Goal: Task Accomplishment & Management: Complete application form

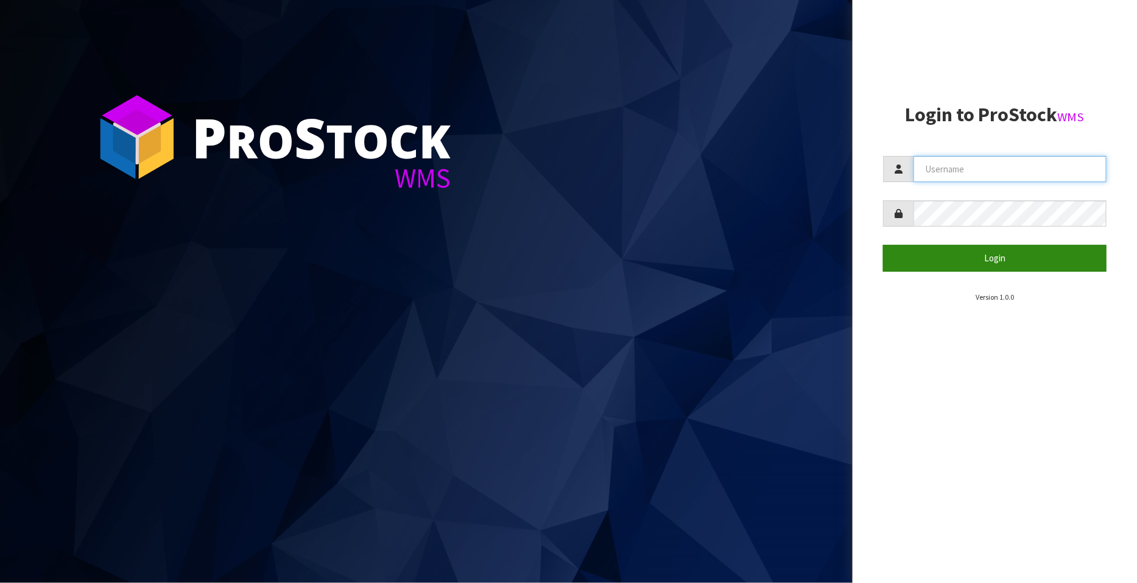
type input "FLOWAPAC"
click at [1013, 260] on button "Login" at bounding box center [994, 258] width 223 height 26
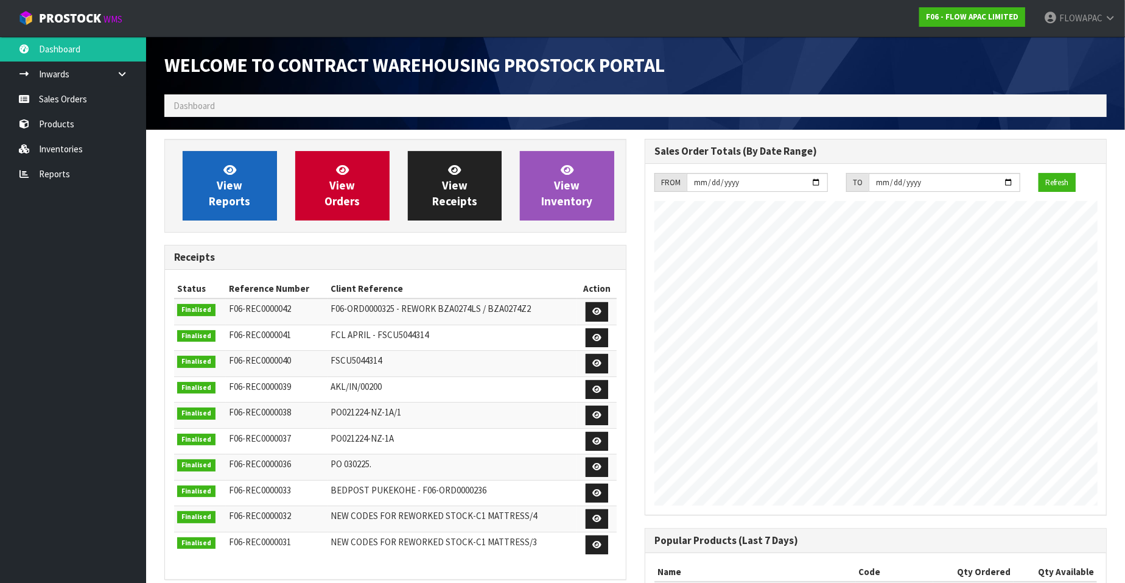
scroll to position [556, 480]
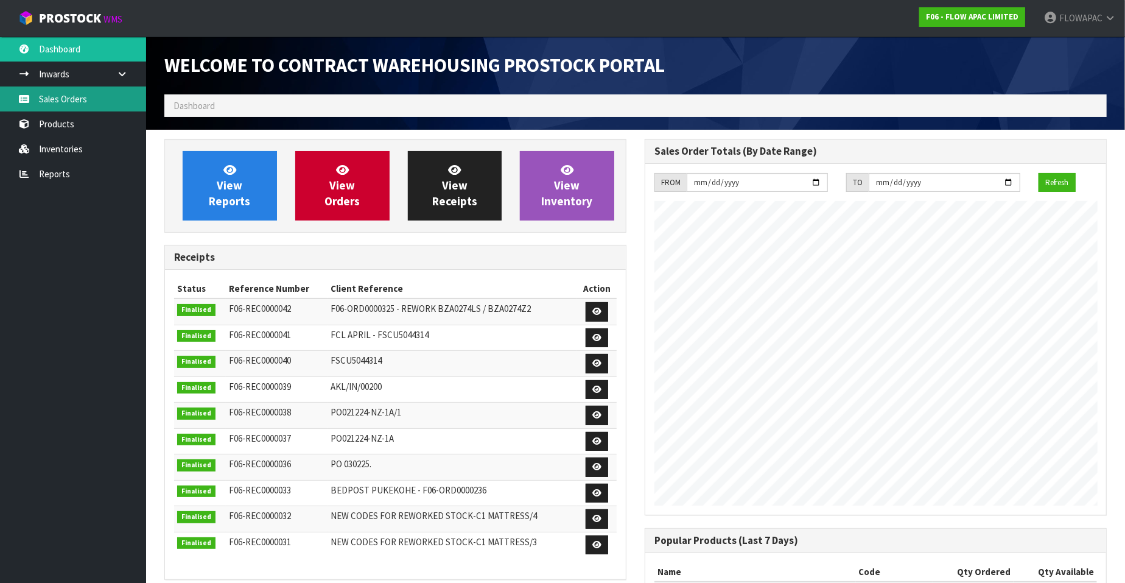
click at [71, 105] on link "Sales Orders" at bounding box center [73, 98] width 146 height 25
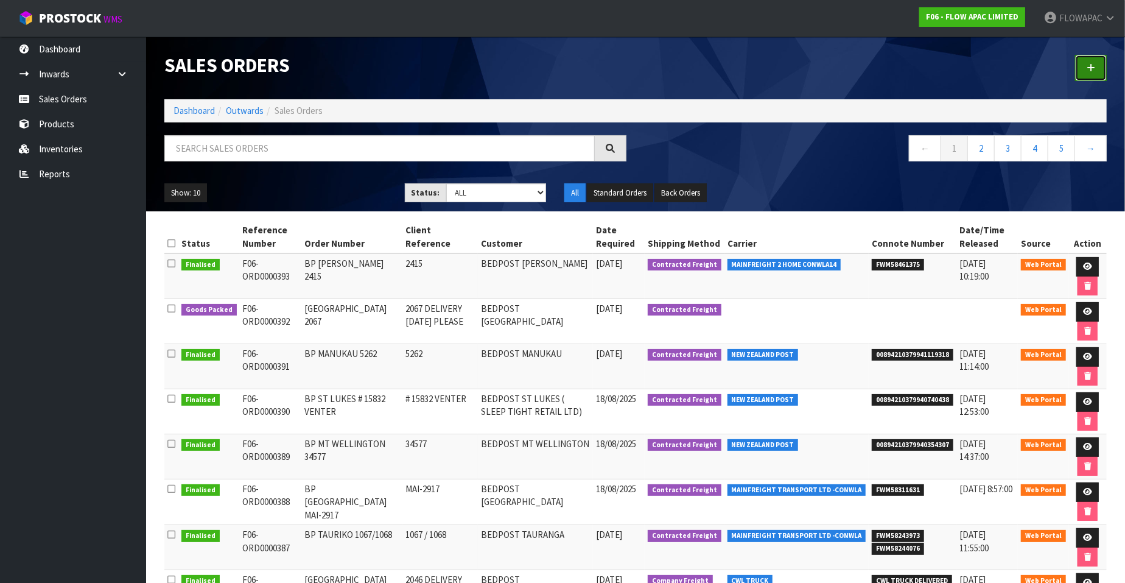
click at [1092, 69] on icon at bounding box center [1091, 67] width 9 height 9
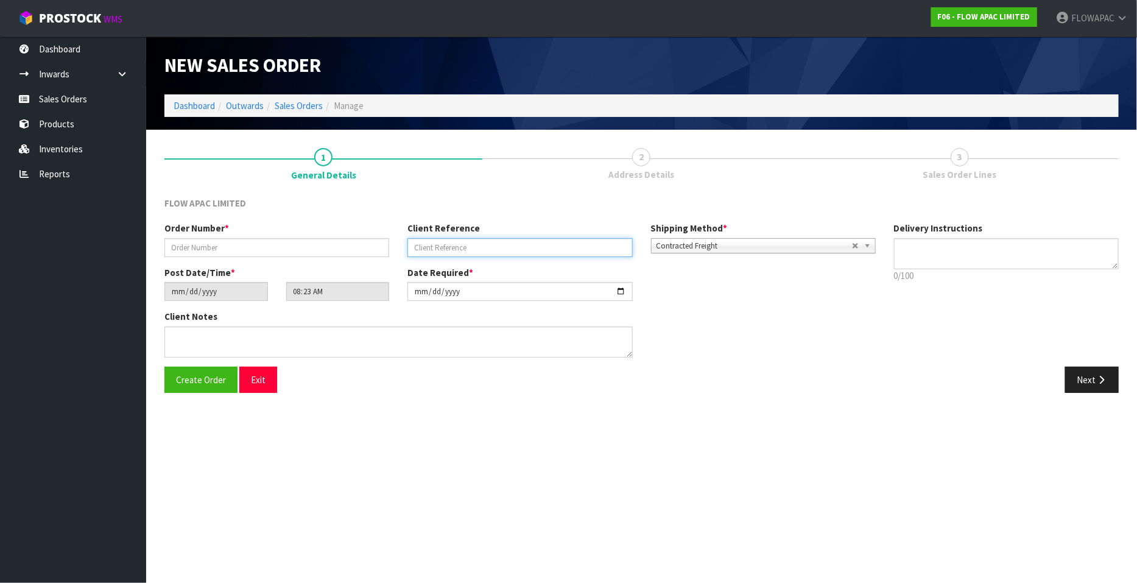
click at [442, 245] on input "text" at bounding box center [519, 247] width 225 height 19
paste input "PO-2071"
type input "PO-2071"
click at [304, 250] on input "text" at bounding box center [276, 247] width 225 height 19
paste input "PO-2071"
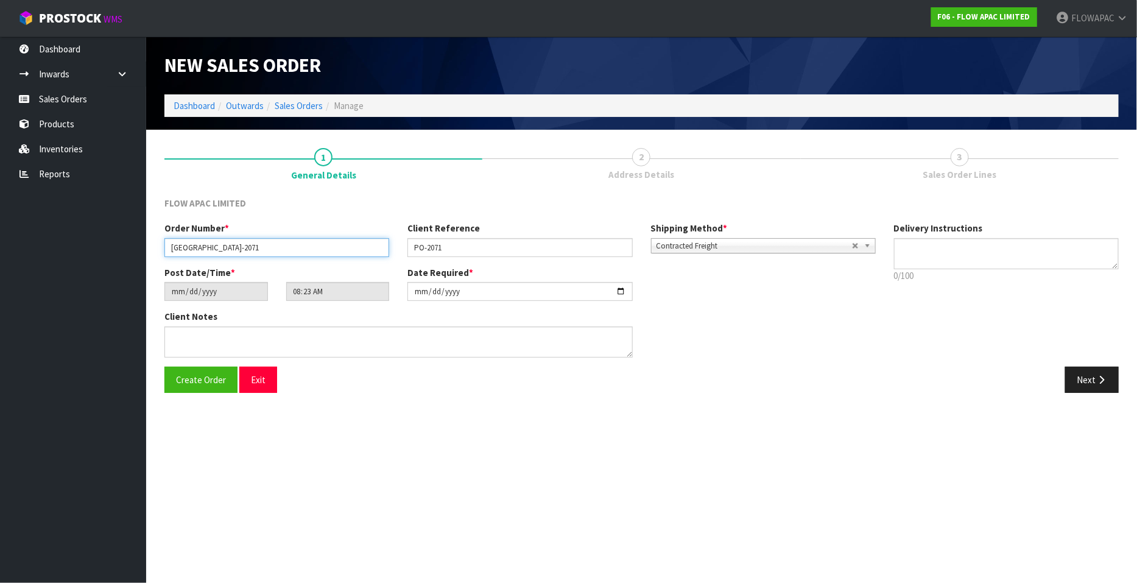
type input "[GEOGRAPHIC_DATA]-2071"
click at [620, 293] on input "[DATE]" at bounding box center [519, 291] width 225 height 19
type input "[DATE]"
click at [211, 381] on span "Create Order" at bounding box center [201, 380] width 50 height 12
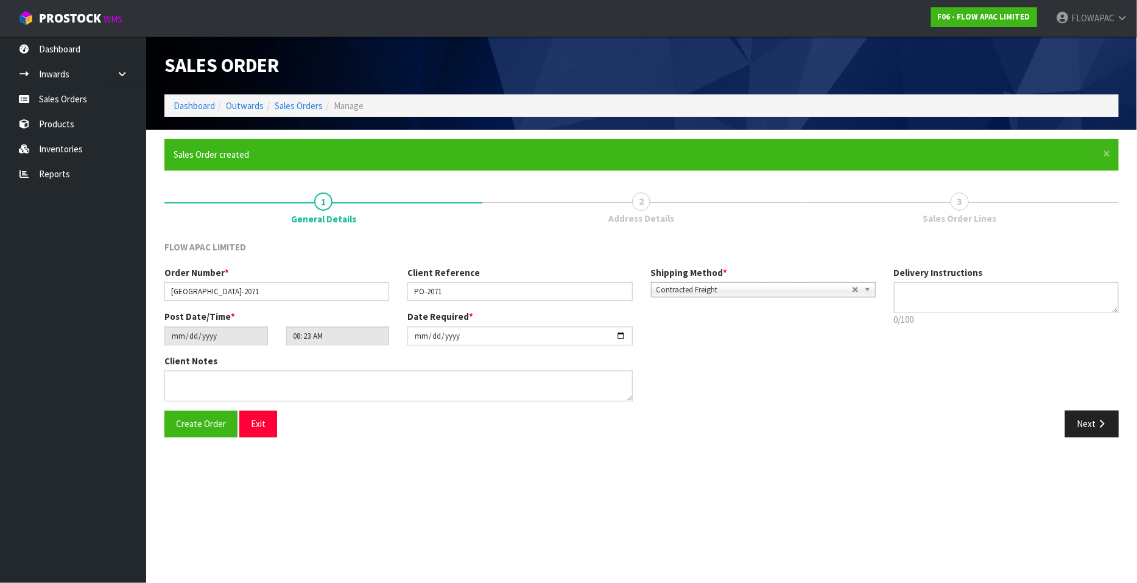
type input "10:23:00.000"
click at [1089, 379] on div "Order Number * [GEOGRAPHIC_DATA]-2071 Client Reference PO-2071 Shipping Method …" at bounding box center [641, 338] width 972 height 144
click at [1092, 421] on button "Next" at bounding box center [1092, 423] width 54 height 26
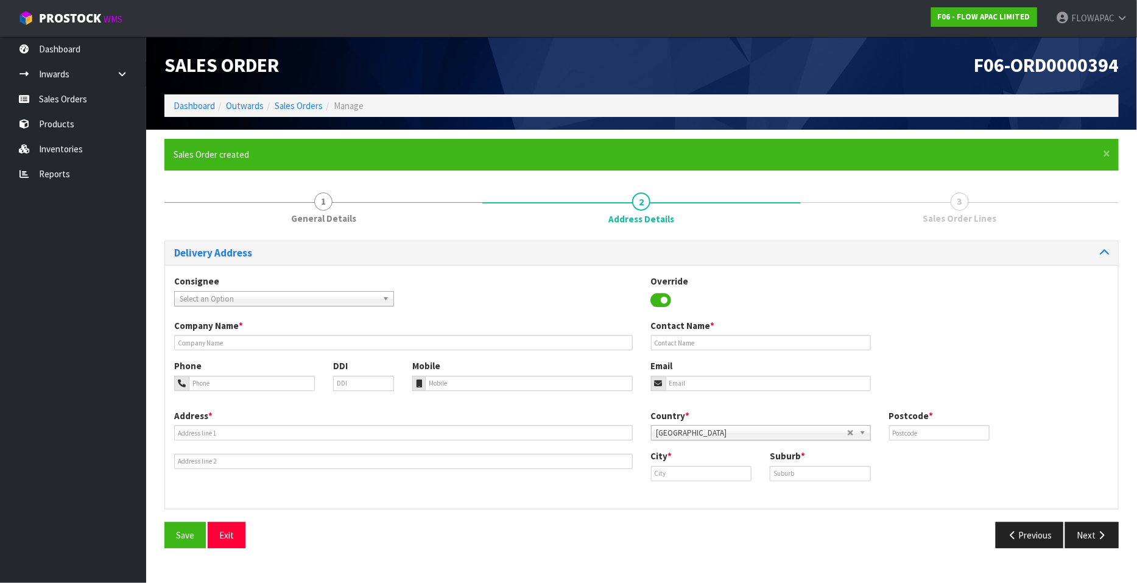
click at [264, 293] on span "Select an Option" at bounding box center [279, 299] width 198 height 15
type input "bedpost wai"
click at [312, 336] on li "BEDPOSGF4 - BEDPOST [PERSON_NAME][GEOGRAPHIC_DATA]" at bounding box center [284, 338] width 214 height 24
type input "BEDPOST [GEOGRAPHIC_DATA]"
type input "[PERSON_NAME]"
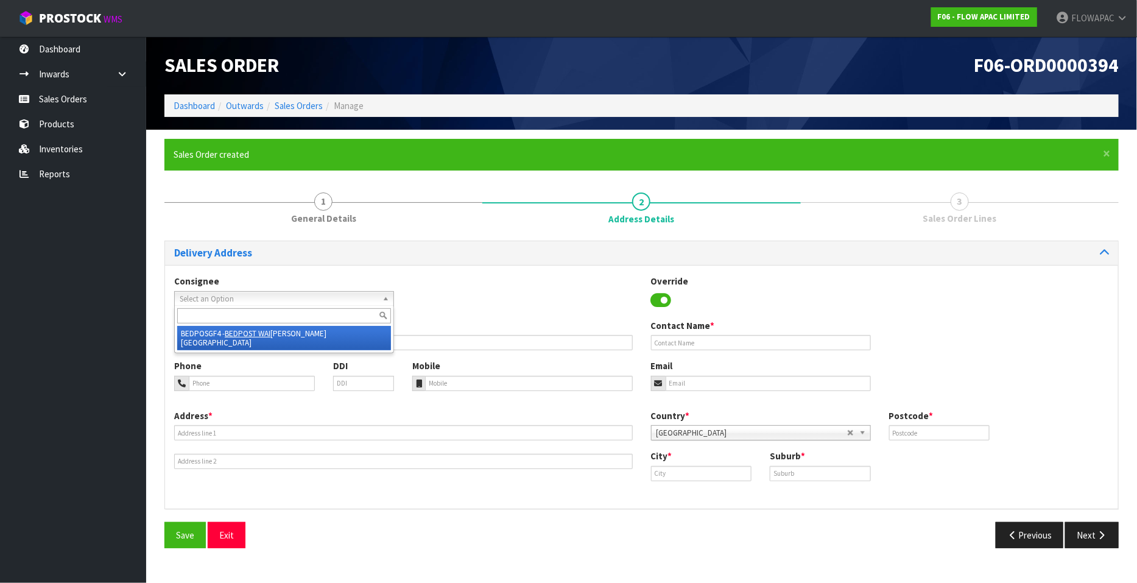
type input "[EMAIL_ADDRESS][DOMAIN_NAME]"
type input "[STREET_ADDRESS]"
type input "0627"
type input "[GEOGRAPHIC_DATA]"
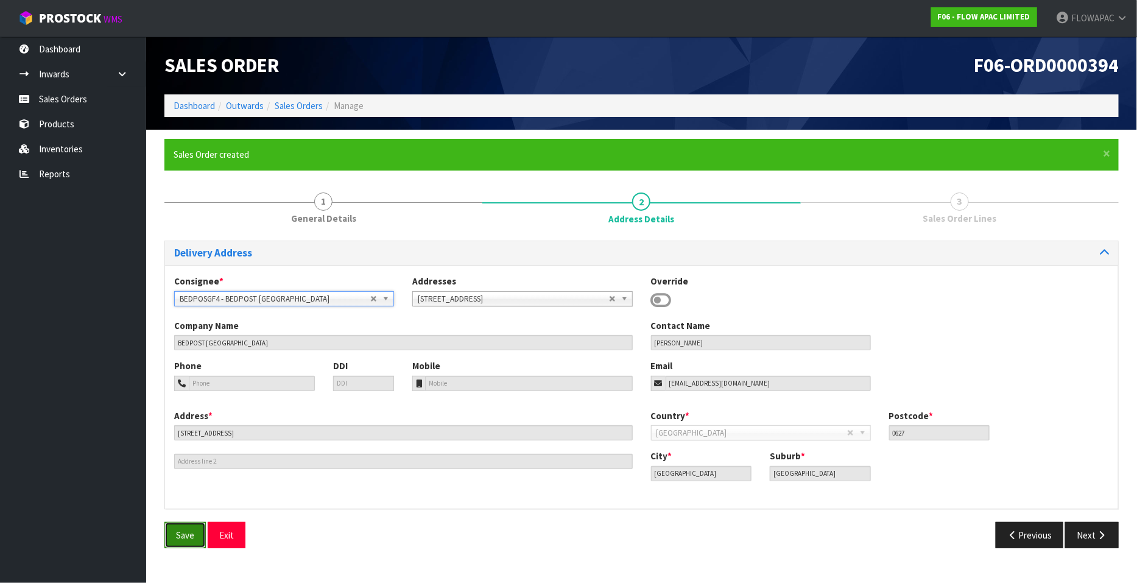
click at [194, 536] on span "Save" at bounding box center [185, 535] width 18 height 12
click at [1096, 535] on icon "button" at bounding box center [1101, 534] width 12 height 9
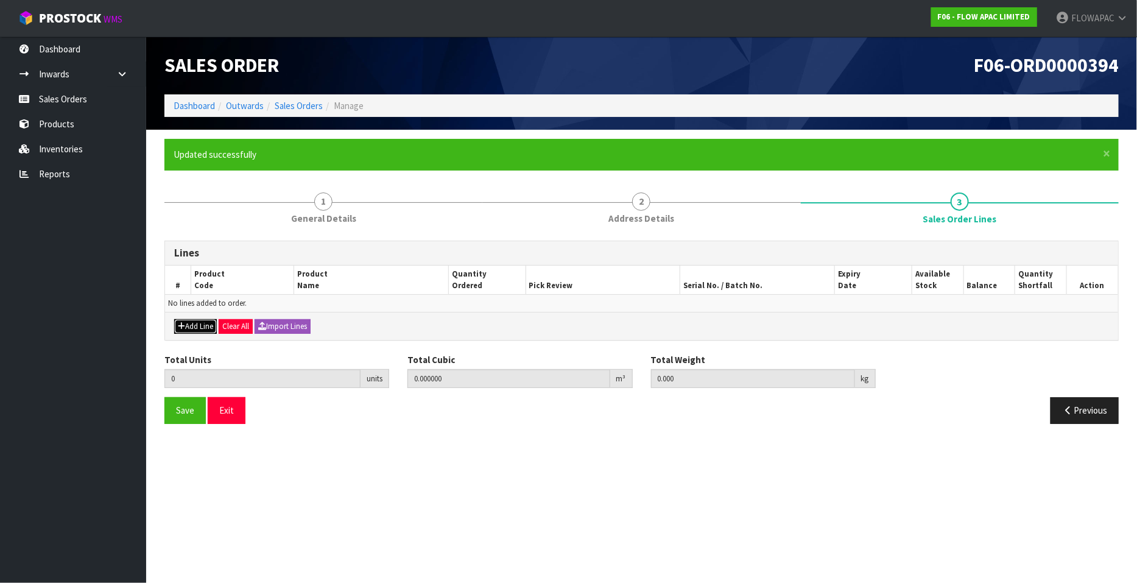
click at [202, 328] on button "Add Line" at bounding box center [195, 326] width 43 height 15
type input "0"
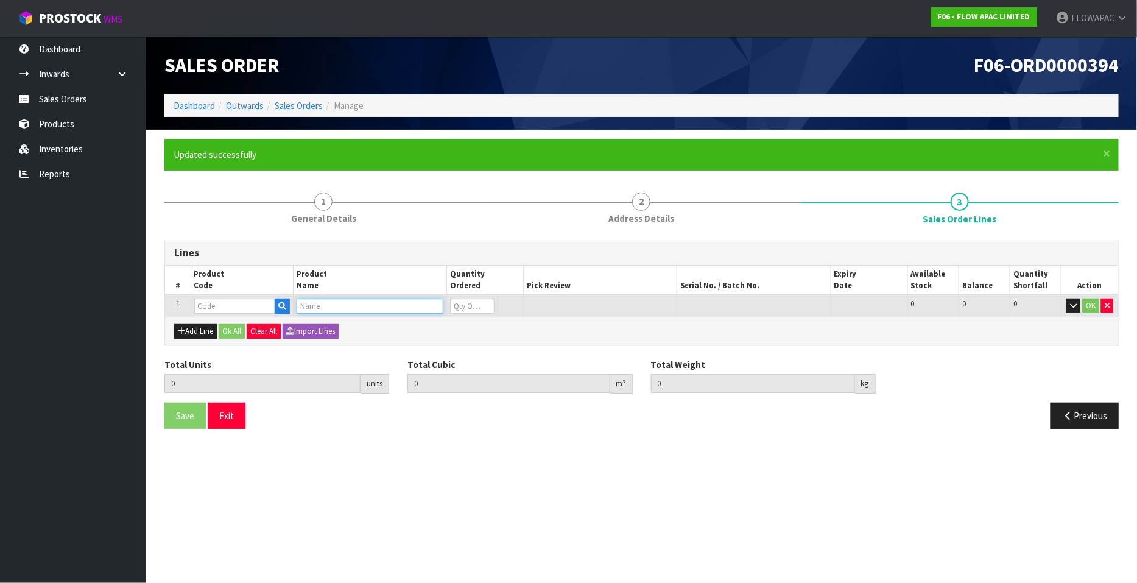
click at [340, 308] on input "text" at bounding box center [370, 305] width 147 height 15
type input "M3 CHASSIS"
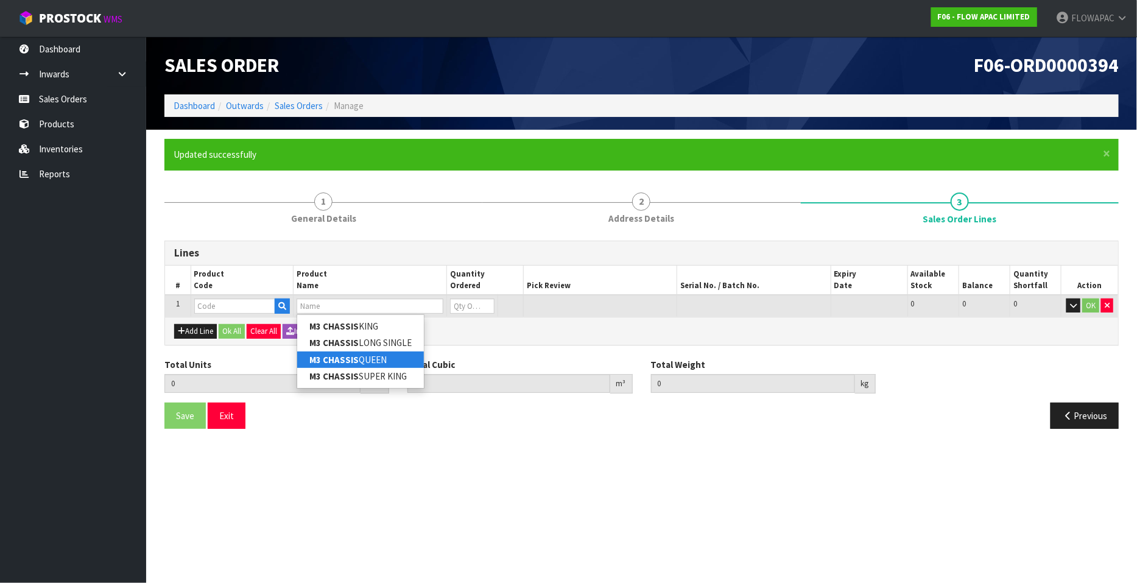
click at [387, 357] on link "M3 CHASSIS QUEEN" at bounding box center [360, 359] width 127 height 16
type input "M3 CHASSIS QUEEN"
type input "0.000000"
type input "0.000"
type input "BZM302W51"
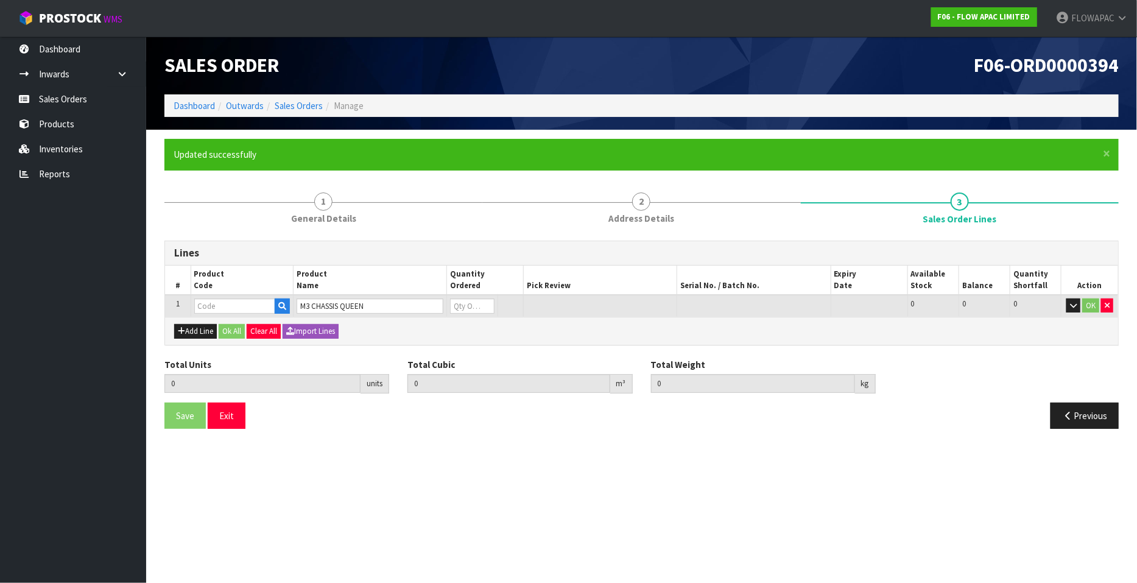
type input "0"
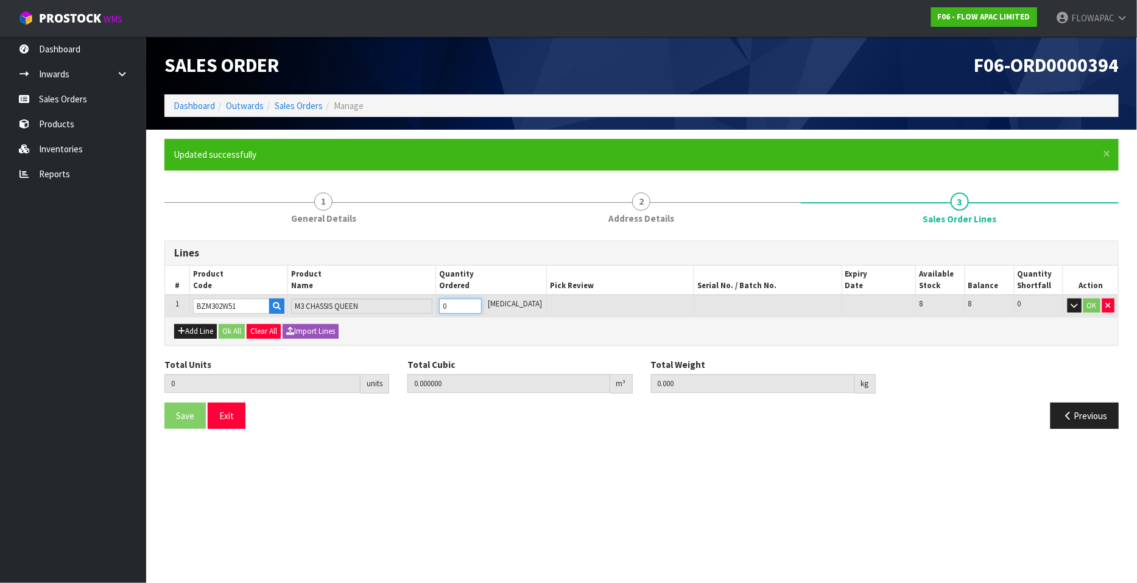
type input "1"
type input "0.192052"
type input "17.5"
type input "1"
click at [482, 303] on input "1" at bounding box center [460, 305] width 43 height 15
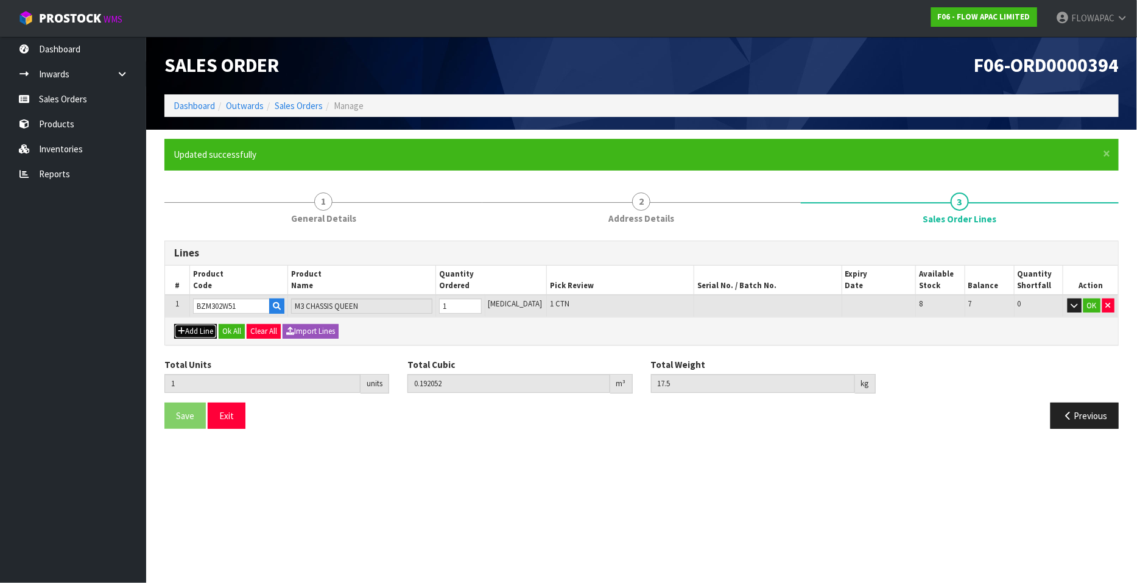
click at [198, 330] on button "Add Line" at bounding box center [195, 331] width 43 height 15
type input "0"
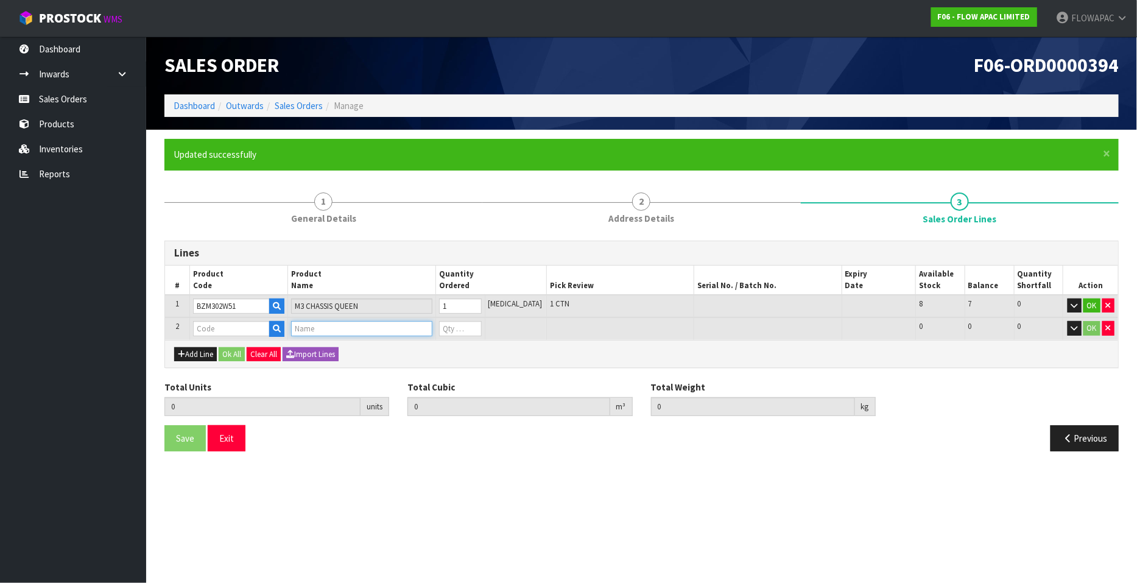
click at [329, 332] on input "text" at bounding box center [361, 328] width 141 height 15
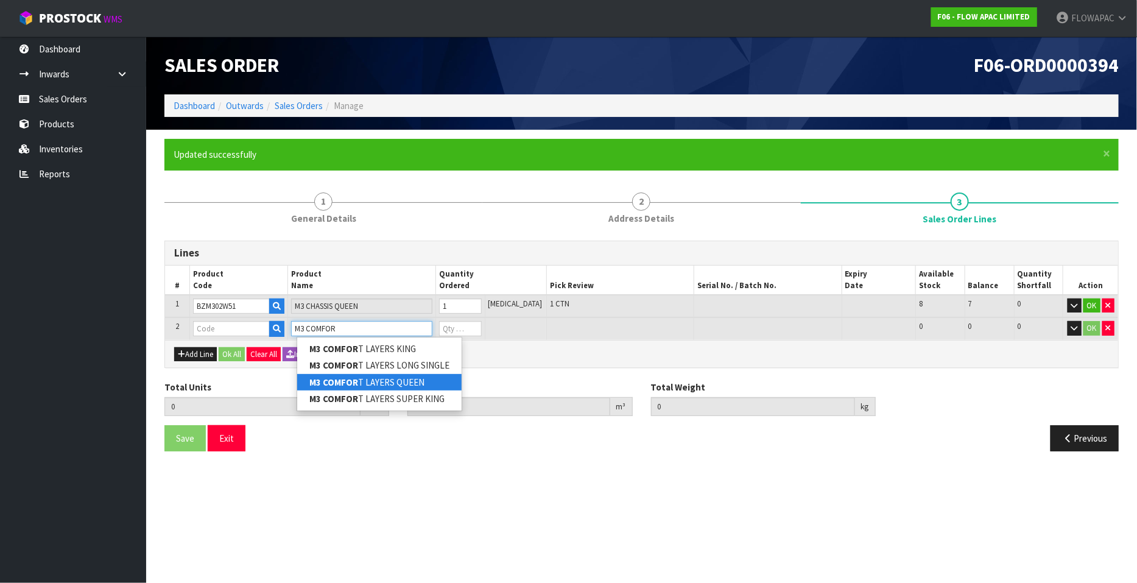
type input "M3 COMFOR"
click at [416, 382] on link "M3 COMFOR T LAYERS QUEEN" at bounding box center [379, 382] width 164 height 16
type input "M3 COMFORT LAYERS QUEEN"
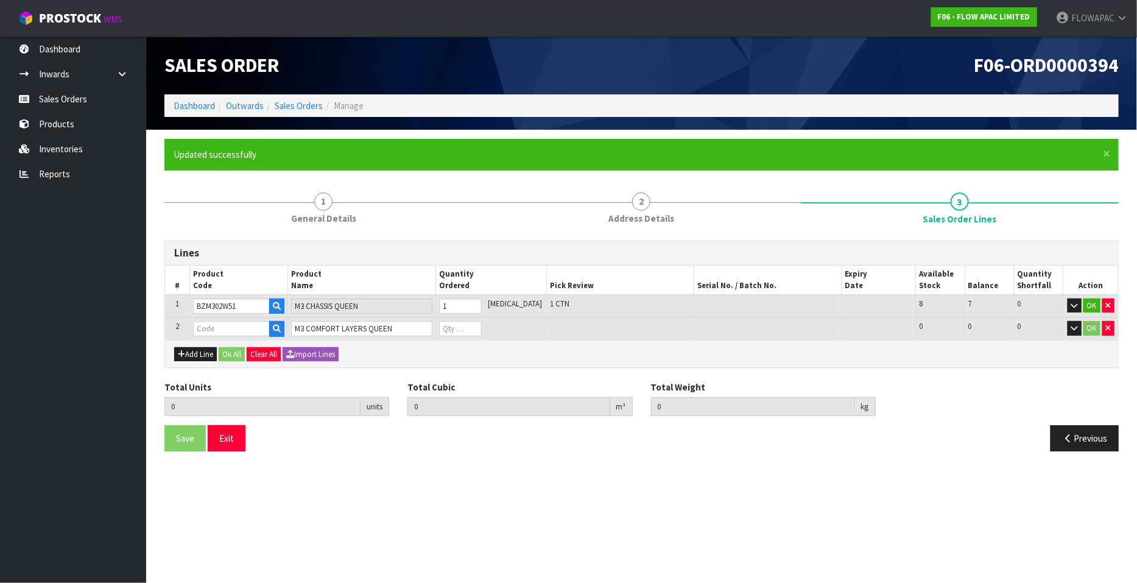
type input "1"
type input "0.192052"
type input "17.5"
type input "BZM302W51A"
type input "0"
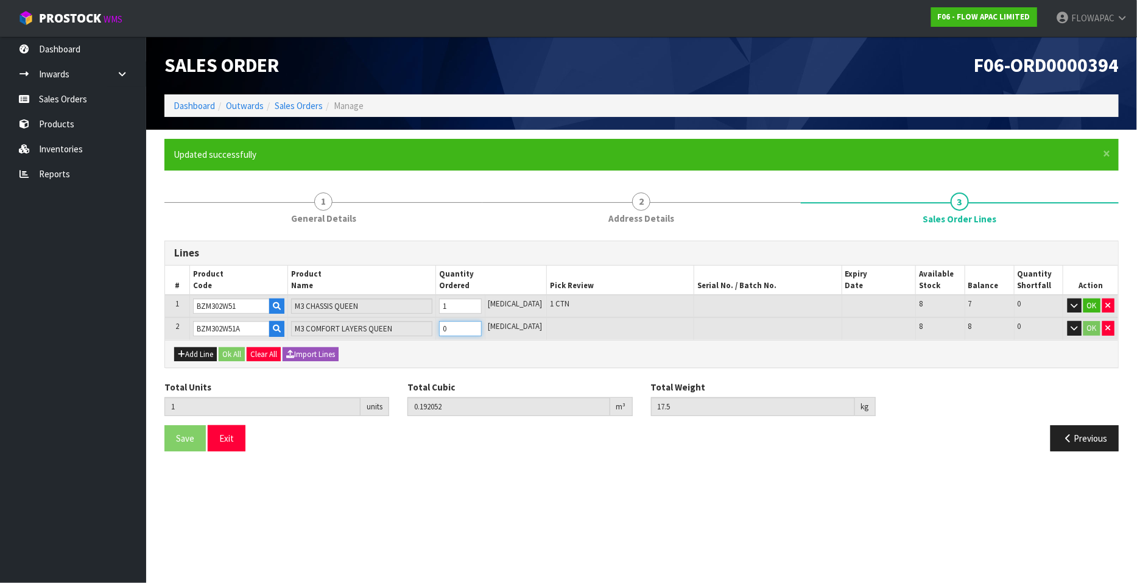
type input "2"
type input "0.353617"
type input "36.2"
type input "1"
click at [482, 325] on input "1" at bounding box center [460, 328] width 43 height 15
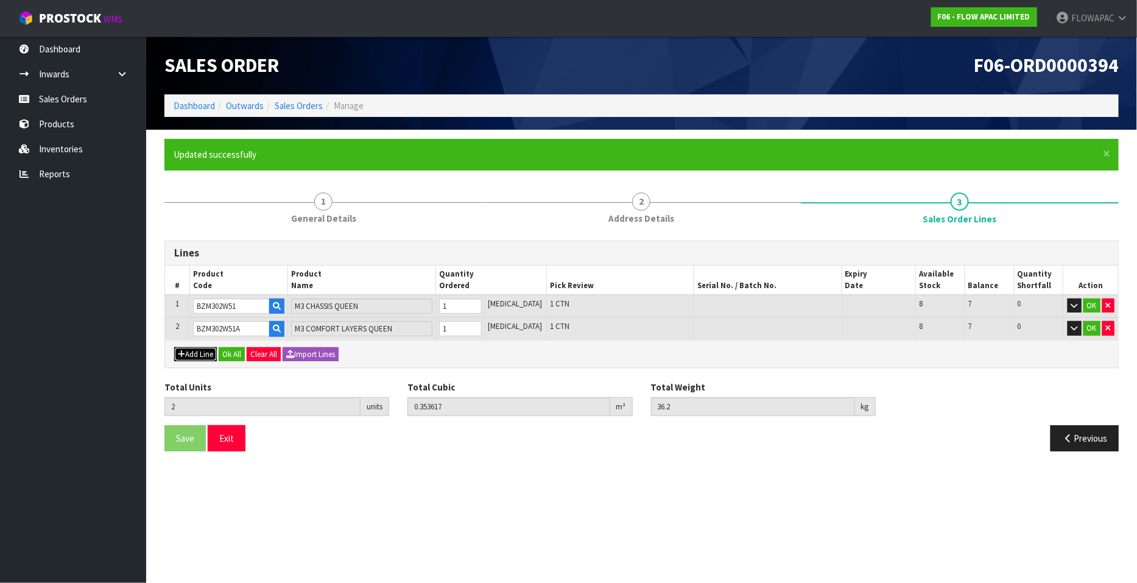
click at [203, 352] on button "Add Line" at bounding box center [195, 354] width 43 height 15
type input "0"
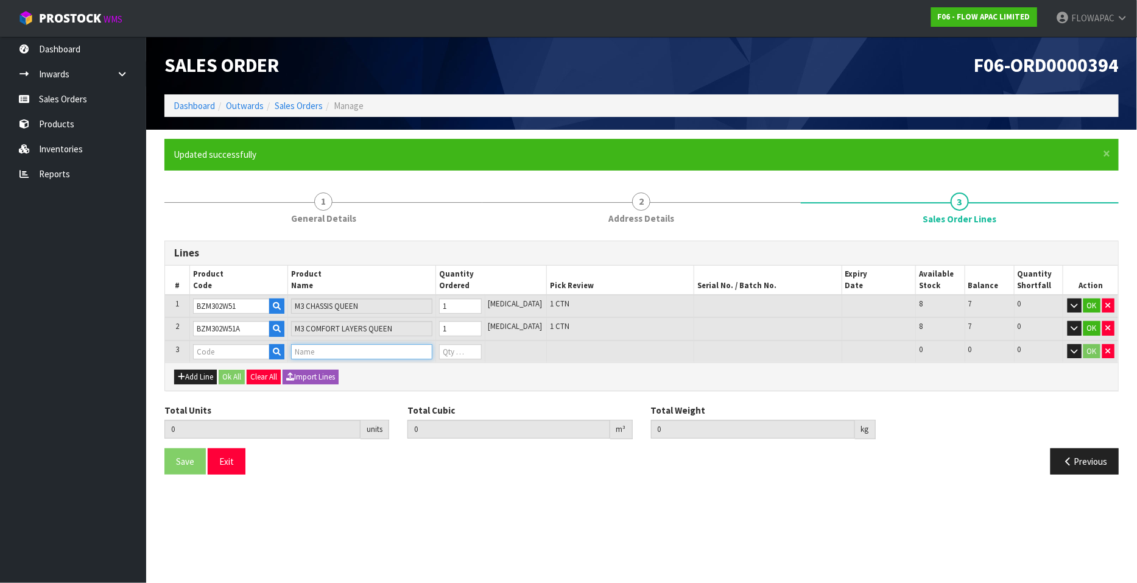
click at [314, 353] on input "text" at bounding box center [361, 351] width 141 height 15
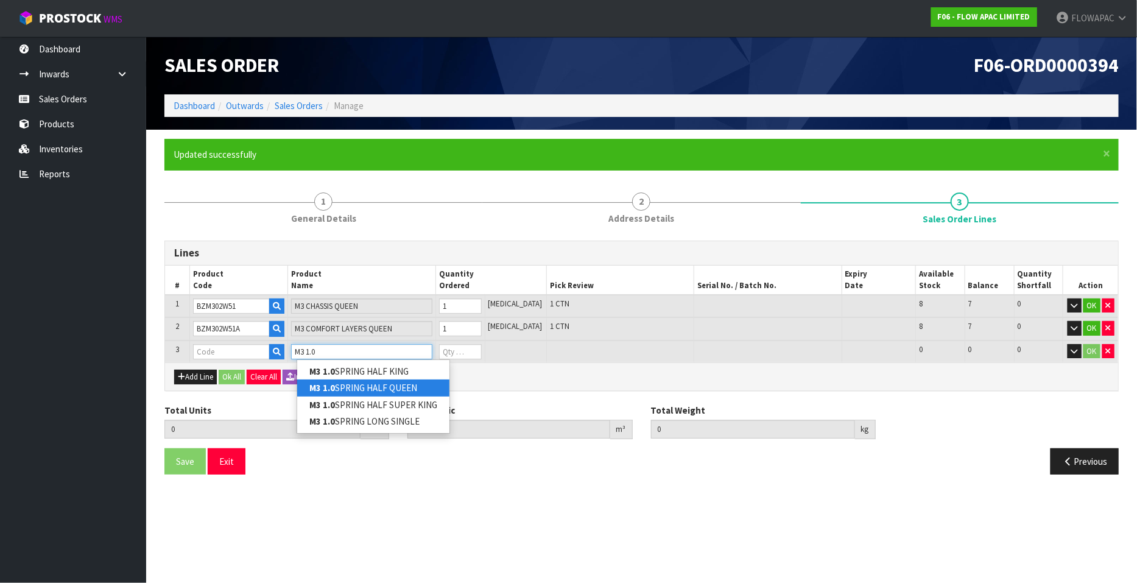
type input "M3 1.0"
click at [393, 386] on link "M3 1.0 SPRING HALF QUEEN" at bounding box center [373, 387] width 152 height 16
type input "M3 1.0 SPRING HALF QUEEN"
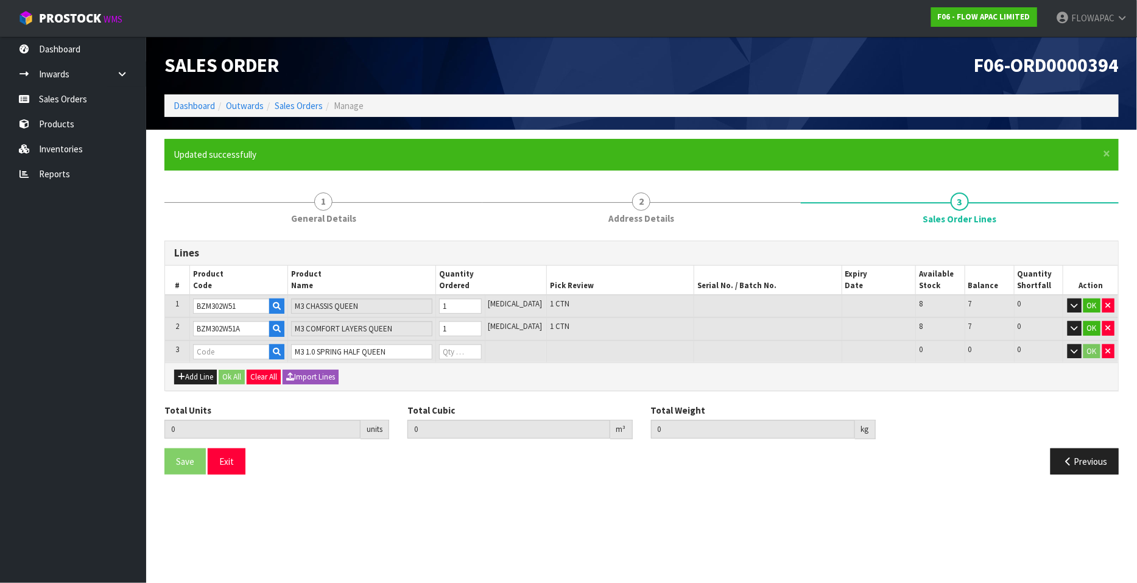
type input "2"
type input "0.353617"
type input "36.2"
type input "BZM303W51X"
type input "0"
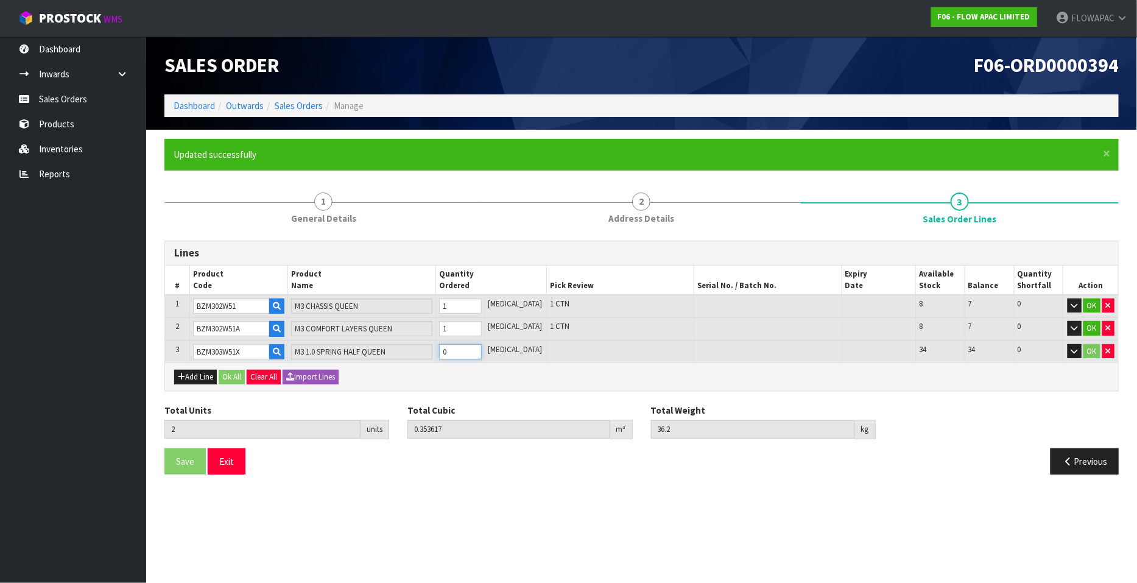
type input "3"
type input "0.417171"
type input "49.25"
type input "1"
click at [482, 348] on input "1" at bounding box center [460, 351] width 43 height 15
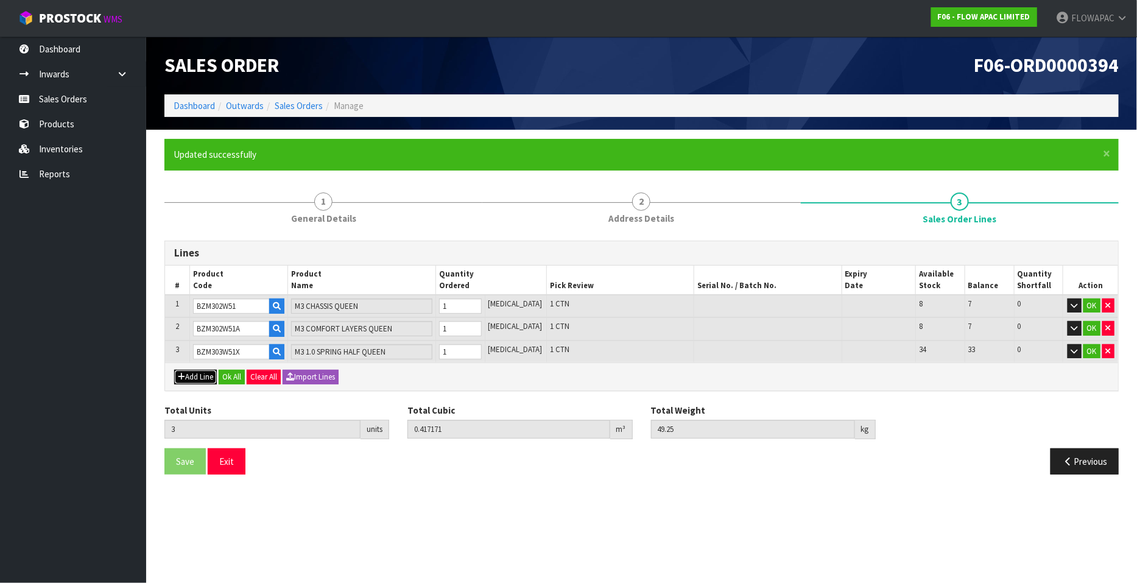
click at [197, 373] on button "Add Line" at bounding box center [195, 377] width 43 height 15
type input "0"
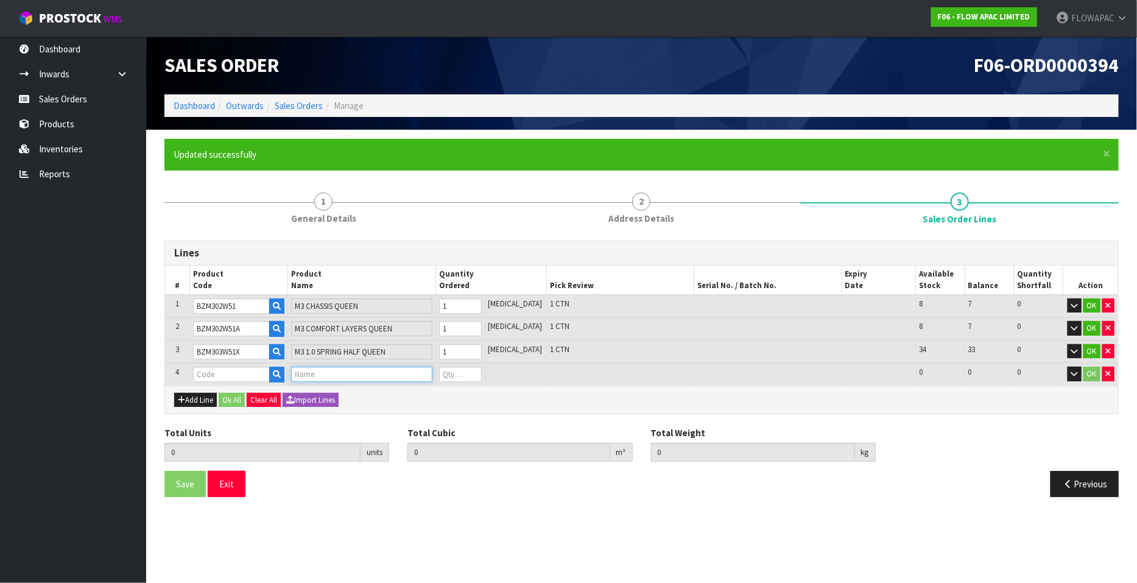
click at [307, 373] on input "text" at bounding box center [361, 374] width 141 height 15
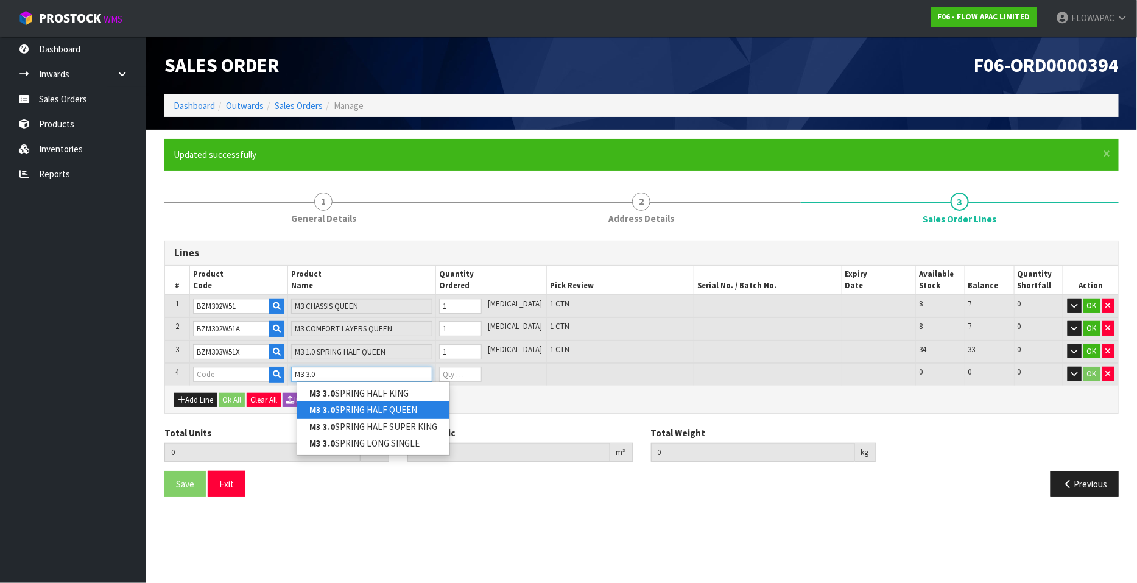
type input "M3 3.0"
click at [370, 409] on link "M3 3.0 SPRING HALF QUEEN" at bounding box center [373, 409] width 152 height 16
type input "M3 3.0 SPRING HALF QUEEN"
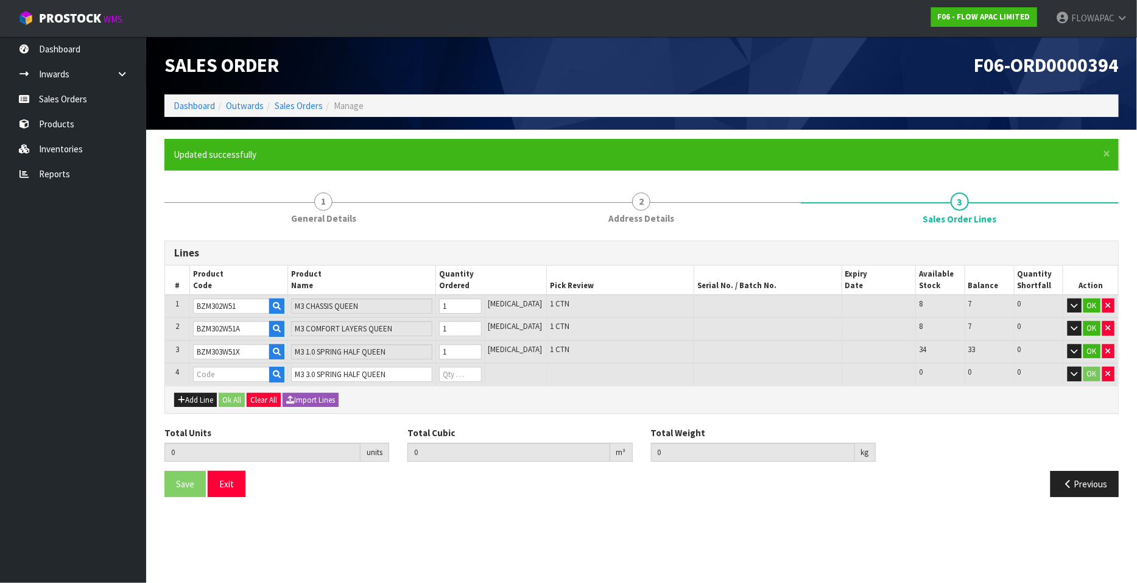
type input "3"
type input "0.417171"
type input "49.25"
type input "BZM303W51Z"
type input "0"
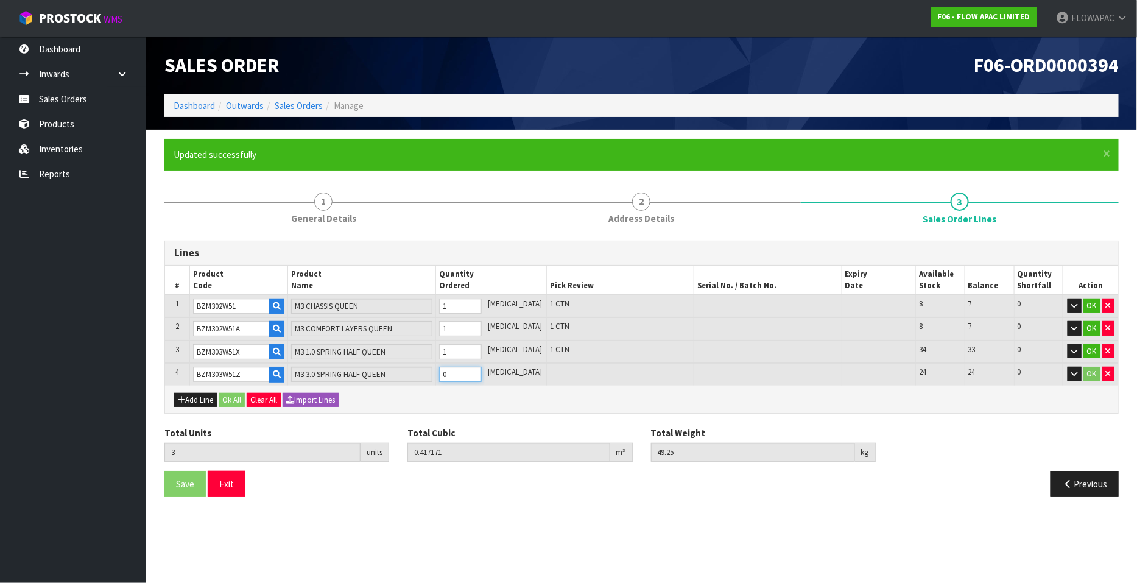
type input "4"
type input "0.480725"
type input "59.25"
type input "1"
click at [482, 367] on input "1" at bounding box center [460, 374] width 43 height 15
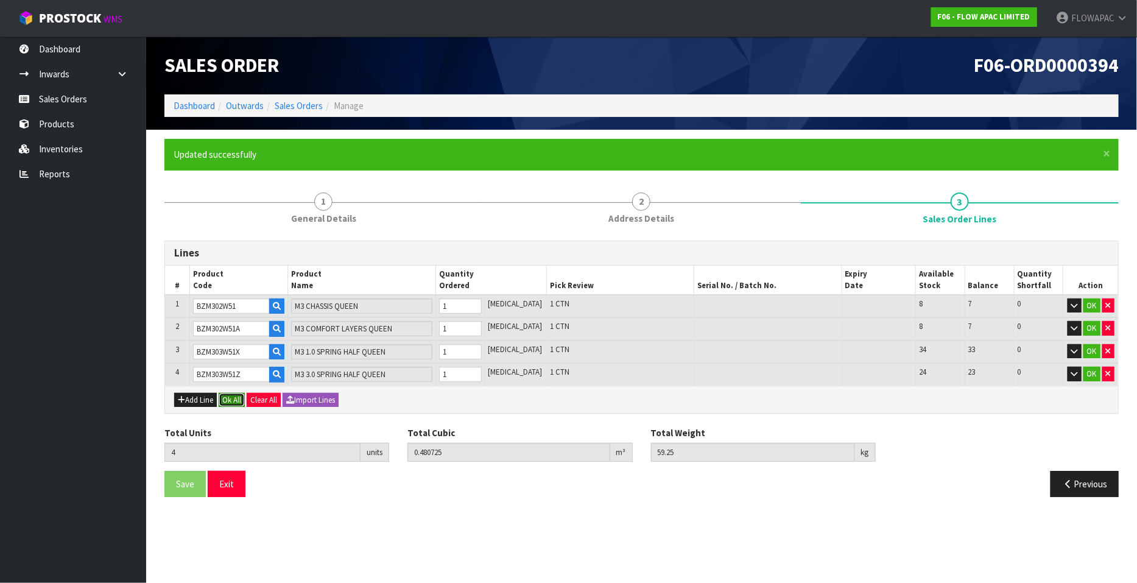
click at [236, 397] on button "Ok All" at bounding box center [232, 400] width 26 height 15
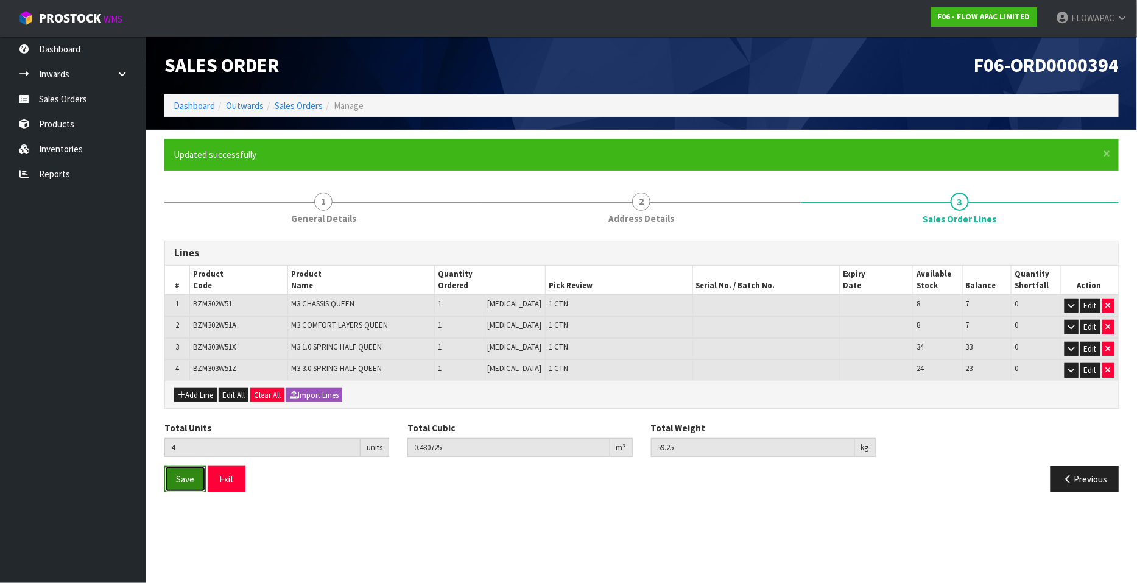
click at [193, 479] on span "Save" at bounding box center [185, 479] width 18 height 12
click at [233, 479] on button "Exit" at bounding box center [227, 479] width 38 height 26
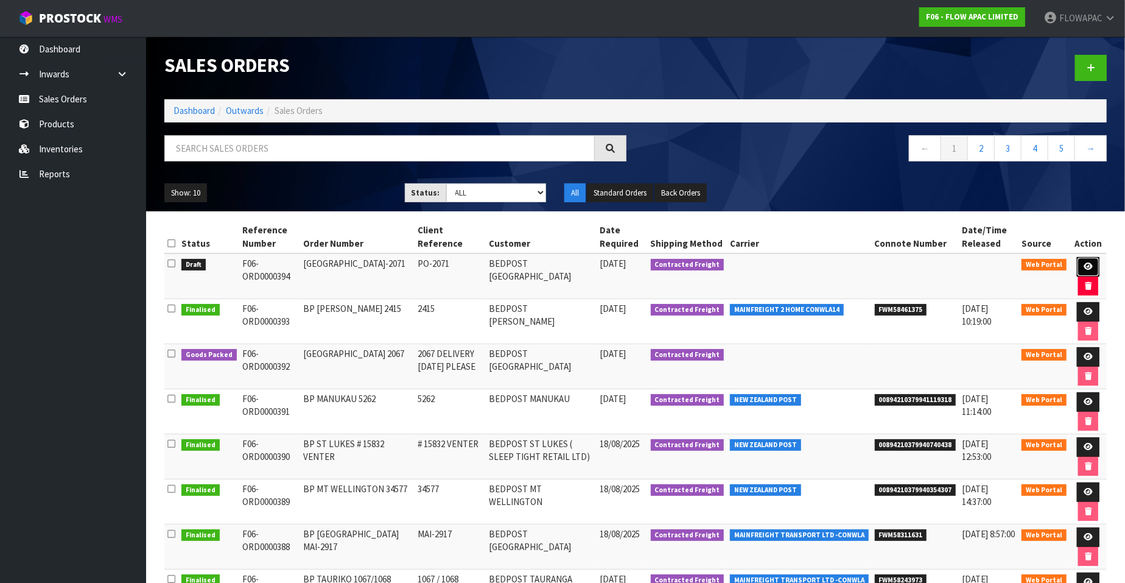
click at [1087, 266] on icon at bounding box center [1088, 266] width 9 height 8
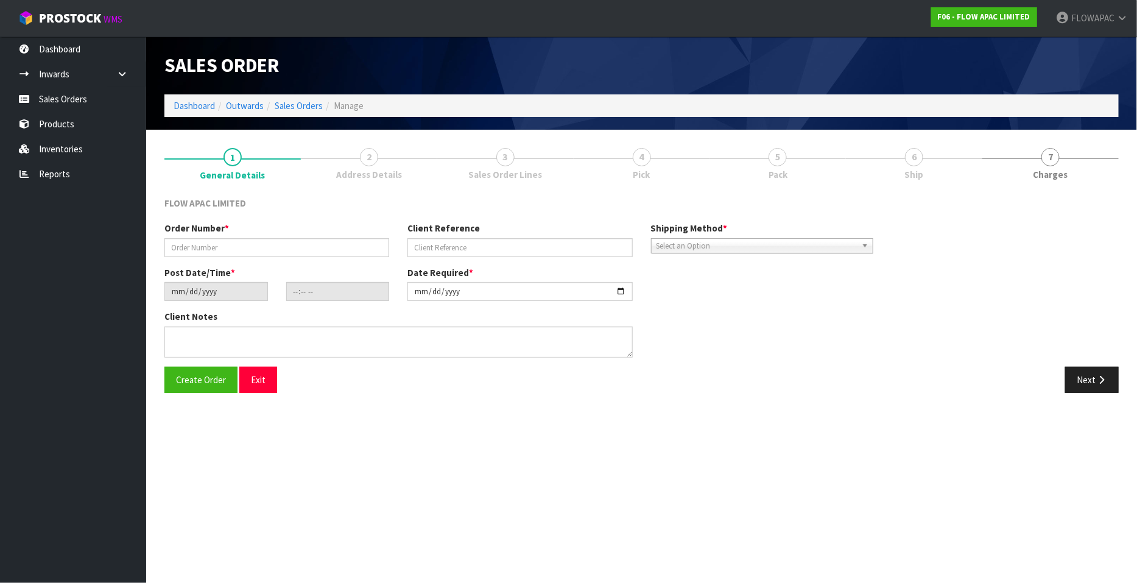
type input "[GEOGRAPHIC_DATA]-2071"
type input "PO-2071"
type input "[DATE]"
type input "14:23:00.000"
type input "[DATE]"
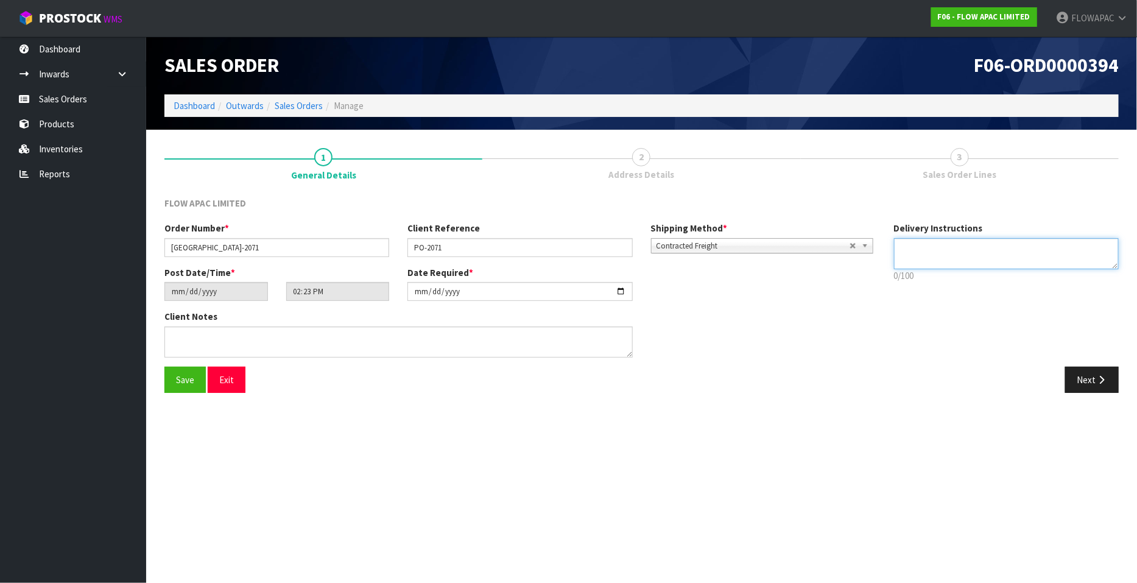
click at [979, 240] on textarea at bounding box center [1006, 253] width 225 height 31
type textarea "[DATE] DELIVERY REQUESTED"
click at [499, 248] on input "PO-2071" at bounding box center [519, 247] width 225 height 19
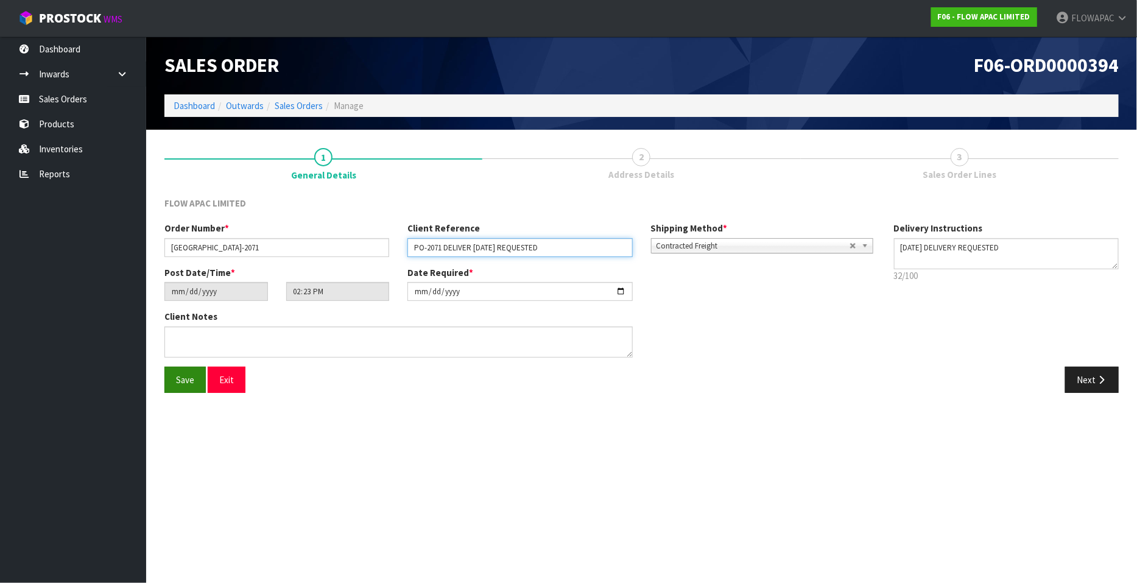
type input "PO-2071 DELIVER [DATE] REQUESTED"
click at [192, 377] on span "Save" at bounding box center [185, 380] width 18 height 12
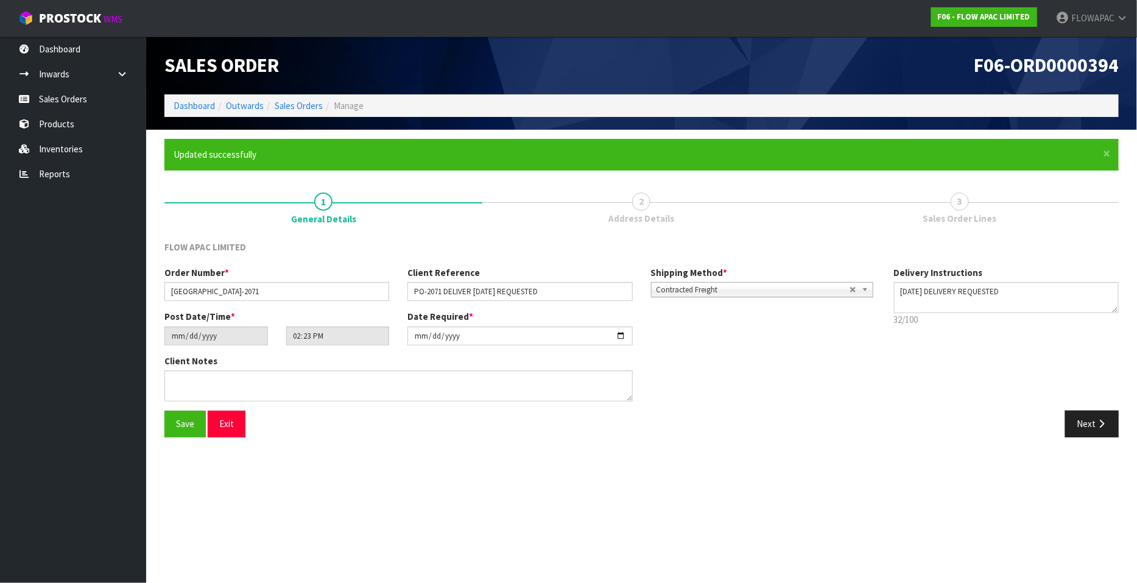
type input "16:23:00.000"
click at [1080, 423] on button "Next" at bounding box center [1092, 423] width 54 height 26
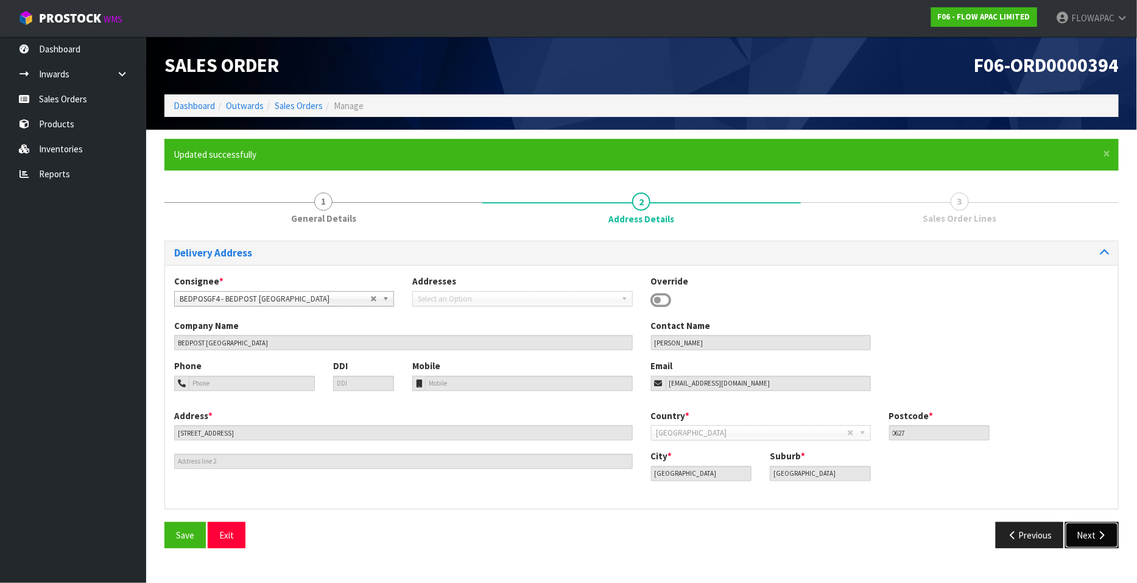
click at [1090, 542] on button "Next" at bounding box center [1092, 535] width 54 height 26
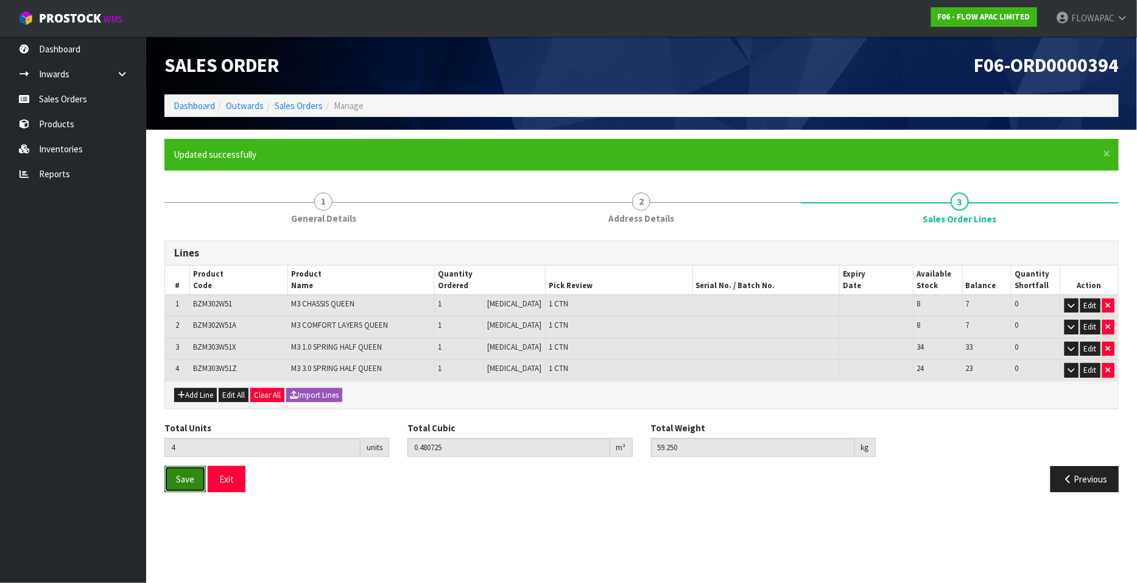
click at [189, 476] on span "Save" at bounding box center [185, 479] width 18 height 12
click at [231, 479] on button "Exit" at bounding box center [227, 479] width 38 height 26
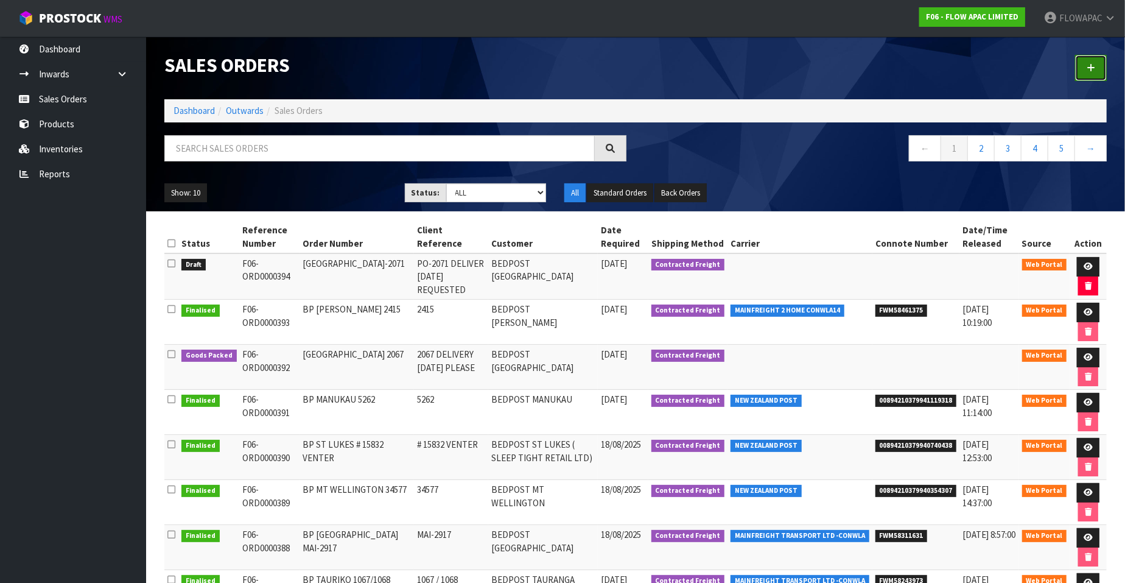
click at [1090, 68] on icon at bounding box center [1091, 67] width 9 height 9
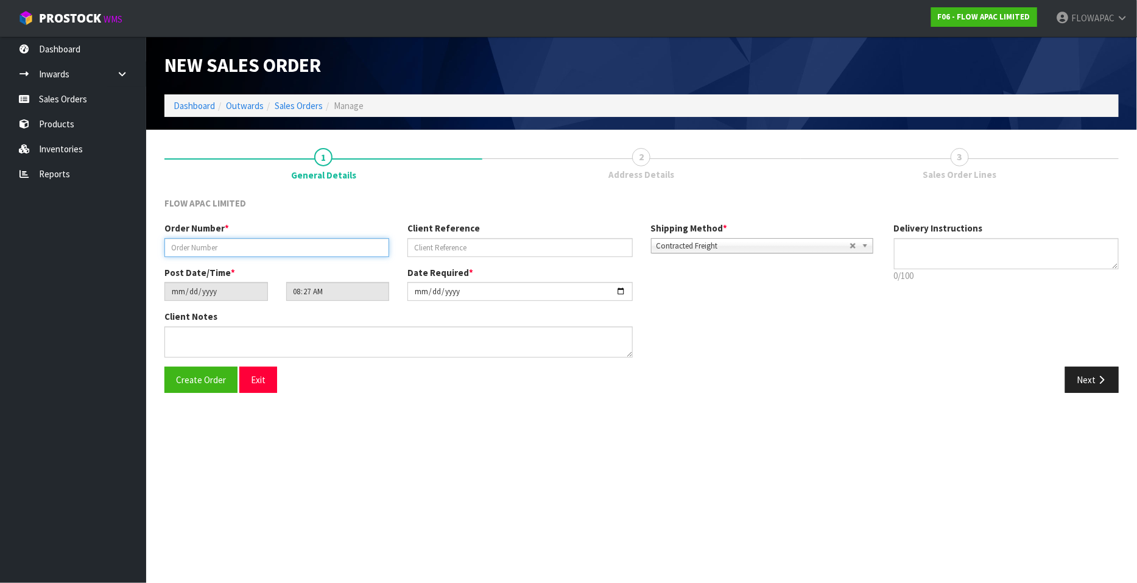
click at [275, 251] on input "text" at bounding box center [276, 247] width 225 height 19
paste input "73006"
type input "BP DUNEDIN 73006"
paste input "73006"
type input "73006"
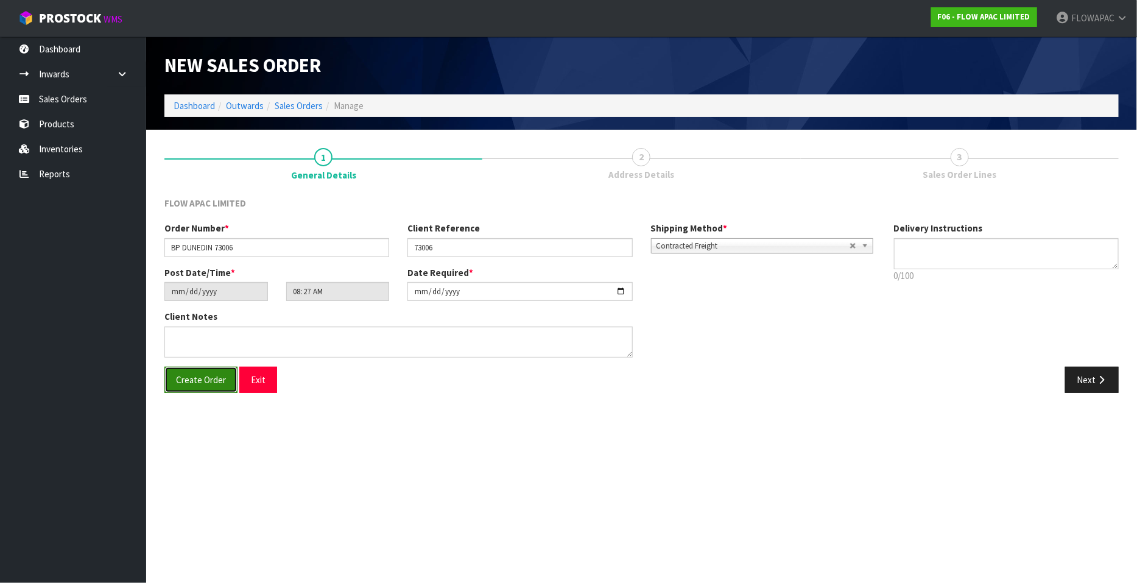
click at [192, 380] on span "Create Order" at bounding box center [201, 380] width 50 height 12
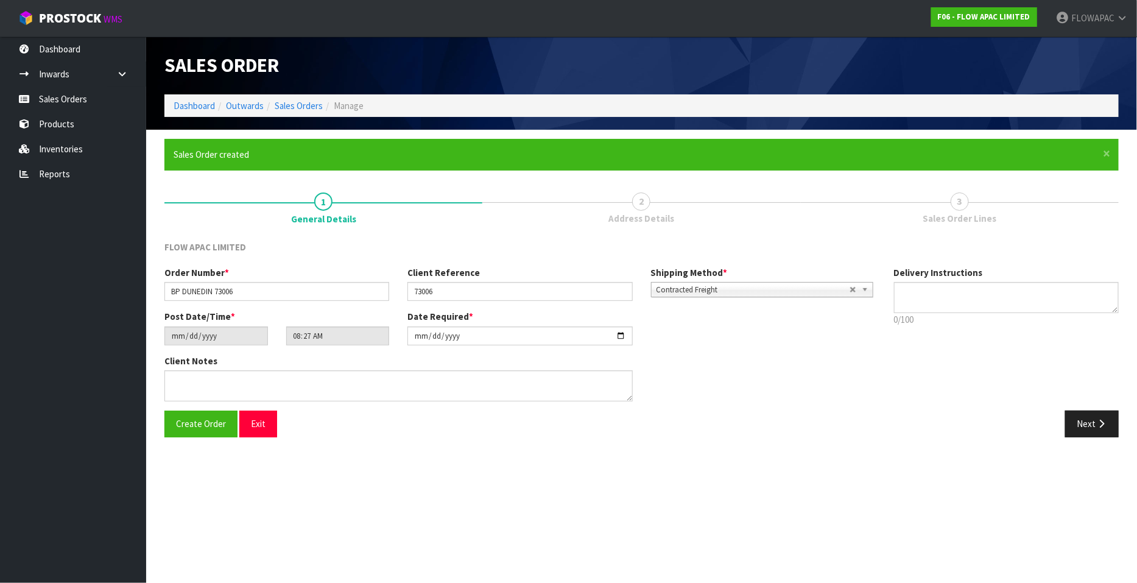
type input "10:27:00.000"
click at [1097, 420] on icon "button" at bounding box center [1101, 423] width 12 height 9
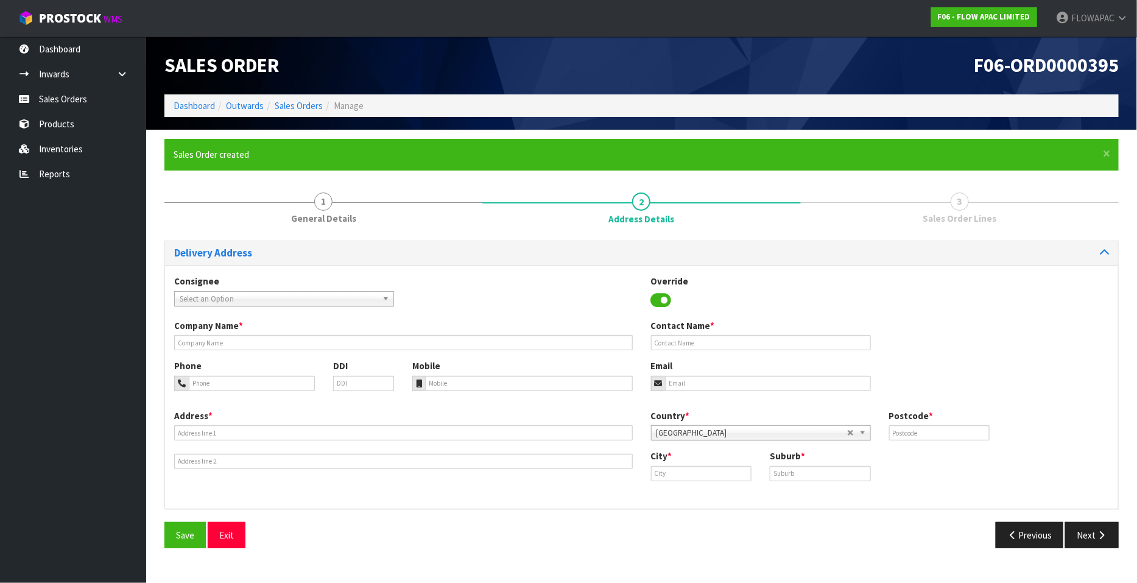
click at [289, 296] on span "Select an Option" at bounding box center [279, 299] width 198 height 15
type input "bedpost dun"
click at [277, 334] on li "BEDPOSDUD - BEDPOST DUN EDIN" at bounding box center [284, 333] width 214 height 15
type input "BEDPOST DUNEDIN"
type input "[PERSON_NAME]"
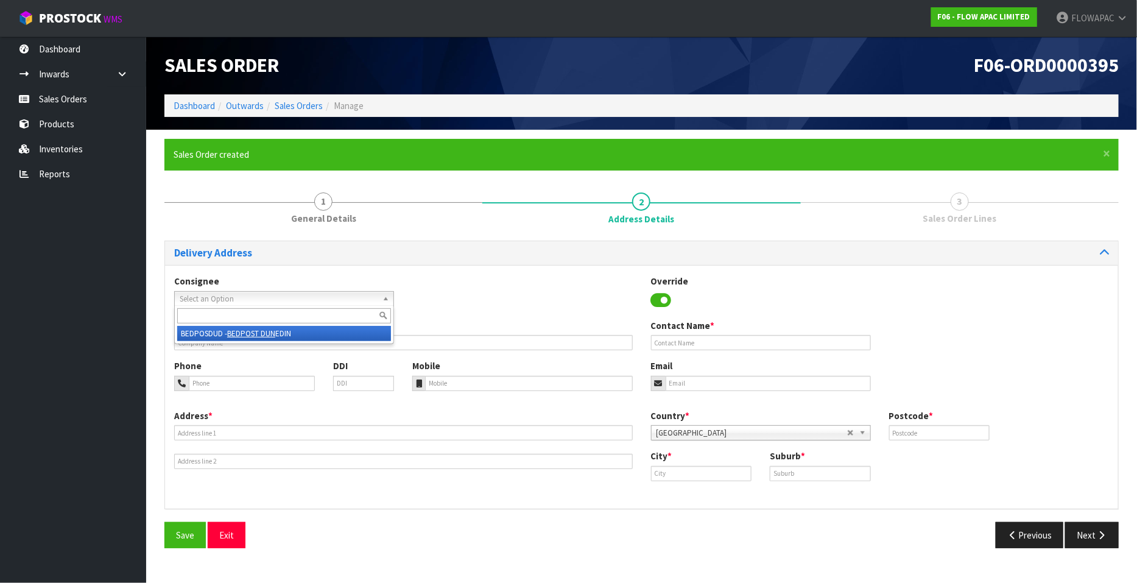
type input "[EMAIL_ADDRESS][DOMAIN_NAME]"
type input "[STREET_ADDRESS]"
type input "9016"
type input "DUNEDIN"
type input "[GEOGRAPHIC_DATA]"
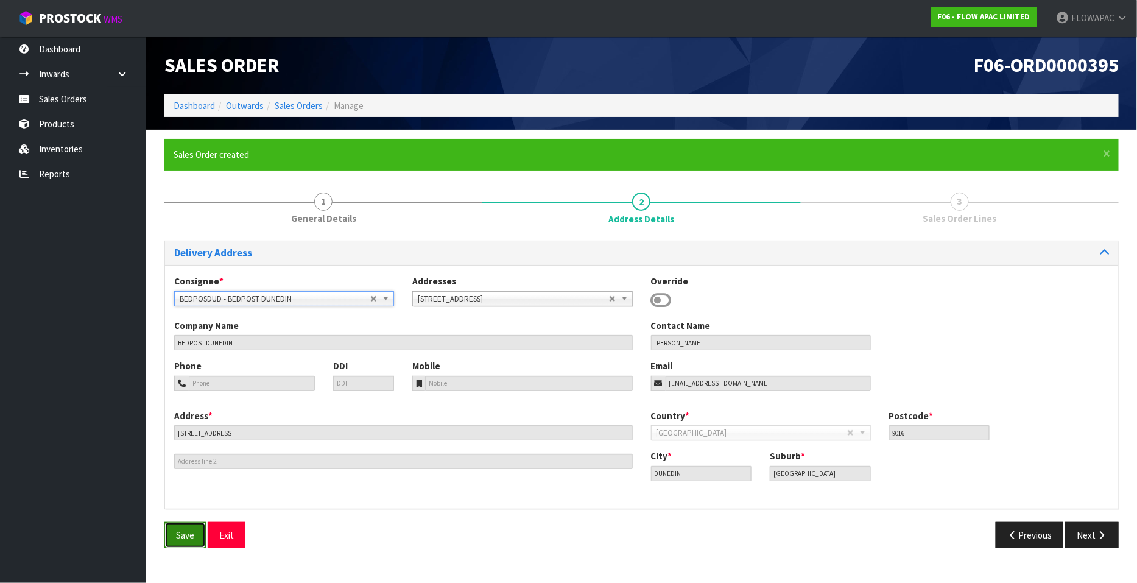
click at [191, 535] on span "Save" at bounding box center [185, 535] width 18 height 12
click at [1095, 534] on button "Next" at bounding box center [1092, 535] width 54 height 26
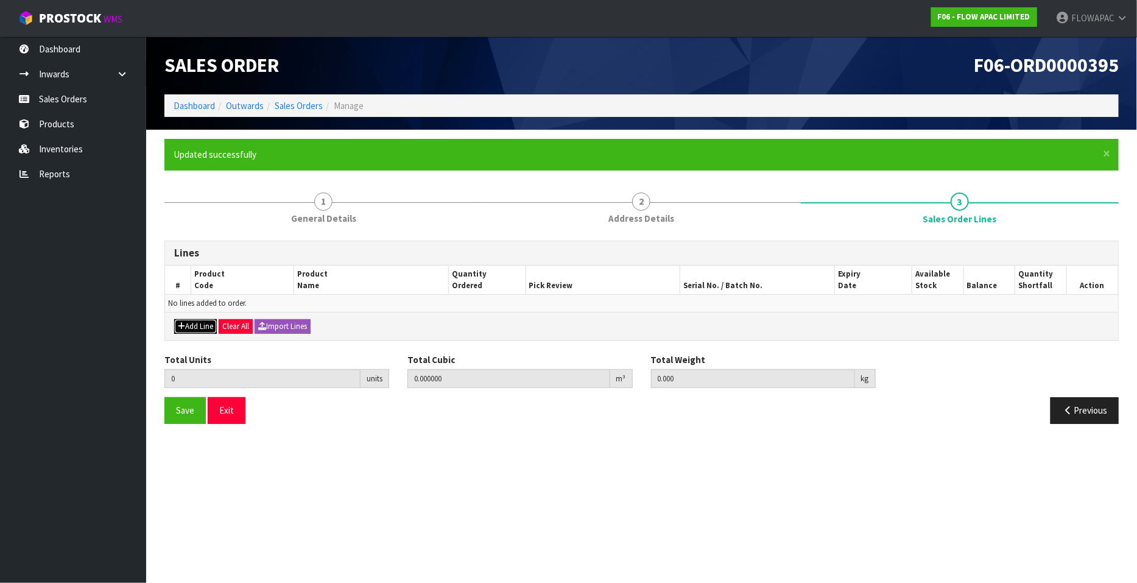
click at [200, 325] on button "Add Line" at bounding box center [195, 326] width 43 height 15
type input "0"
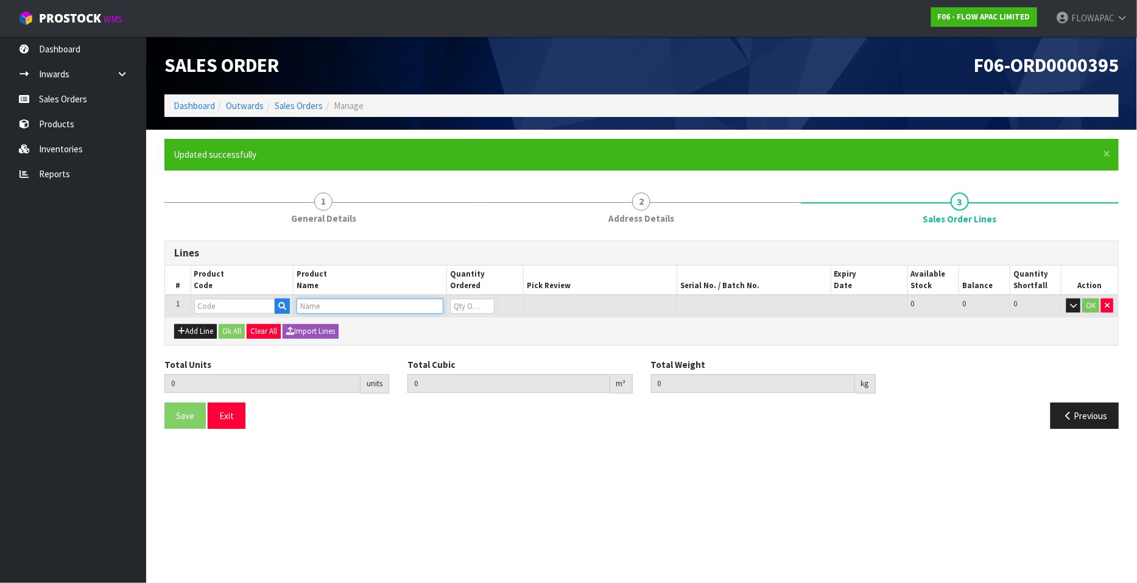
click at [312, 305] on input "text" at bounding box center [370, 305] width 147 height 15
type input "FLOW"
click at [348, 353] on link "FLOW PILLOW 2.0" at bounding box center [345, 359] width 96 height 16
type input "FLOW PILLOW 2.0"
type input "0.000000"
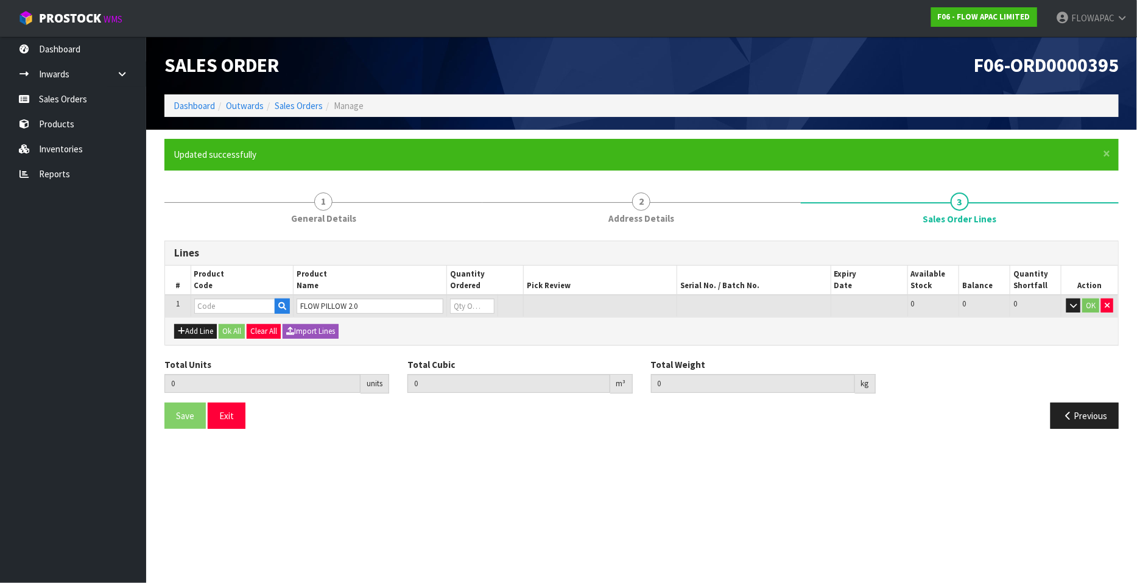
type input "0.000"
type input "BZP01362P"
type input "0"
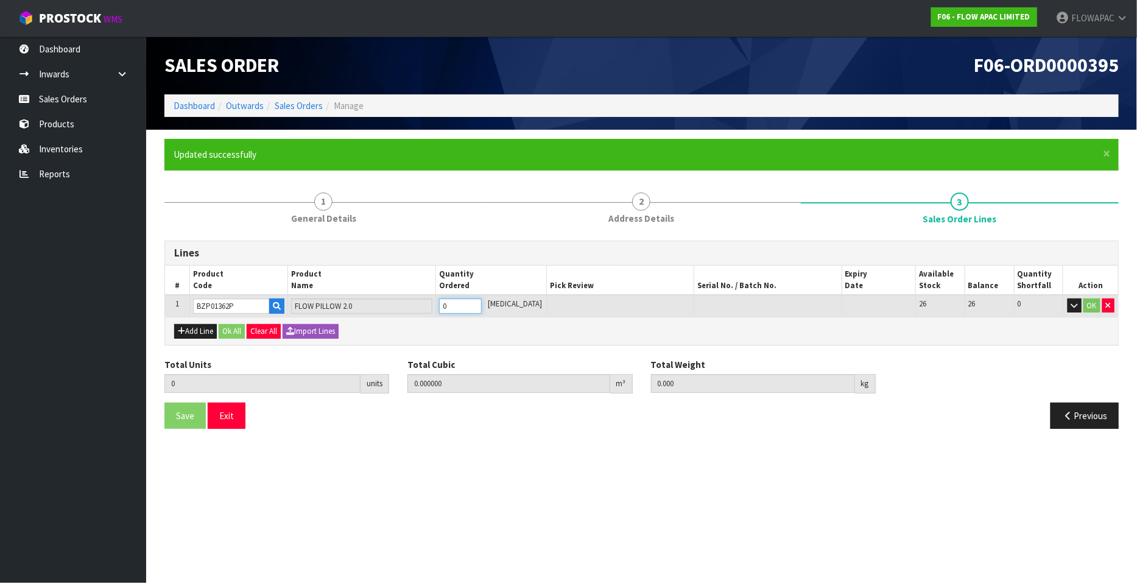
type input "1"
type input "0.033345"
type input "2.7"
type input "1"
click at [482, 301] on input "1" at bounding box center [460, 305] width 43 height 15
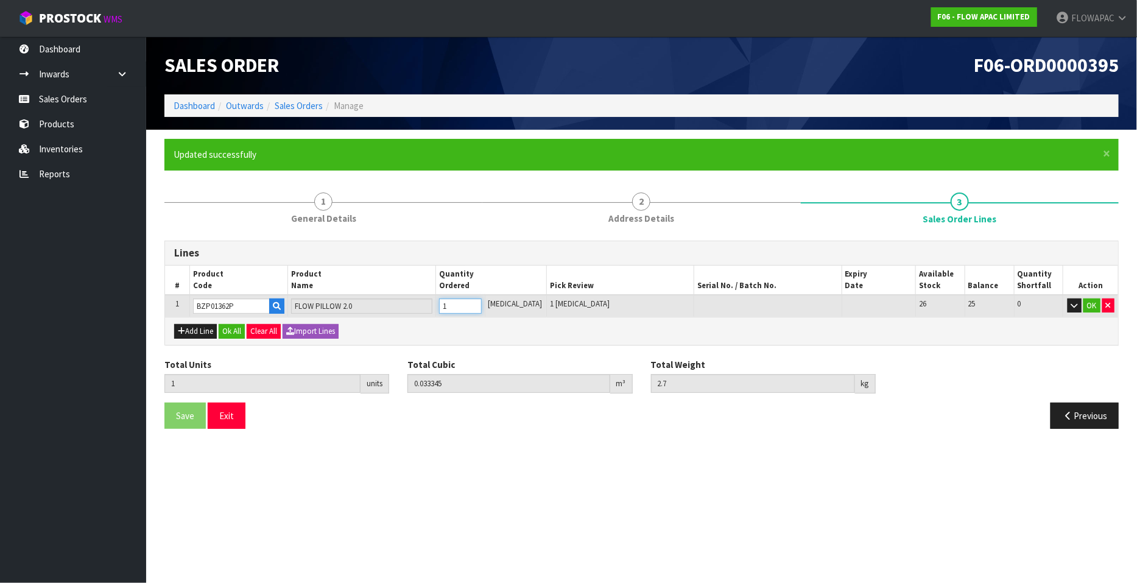
type input "2"
type input "0.06669"
type input "5.4"
type input "2"
click at [482, 301] on input "2" at bounding box center [460, 305] width 43 height 15
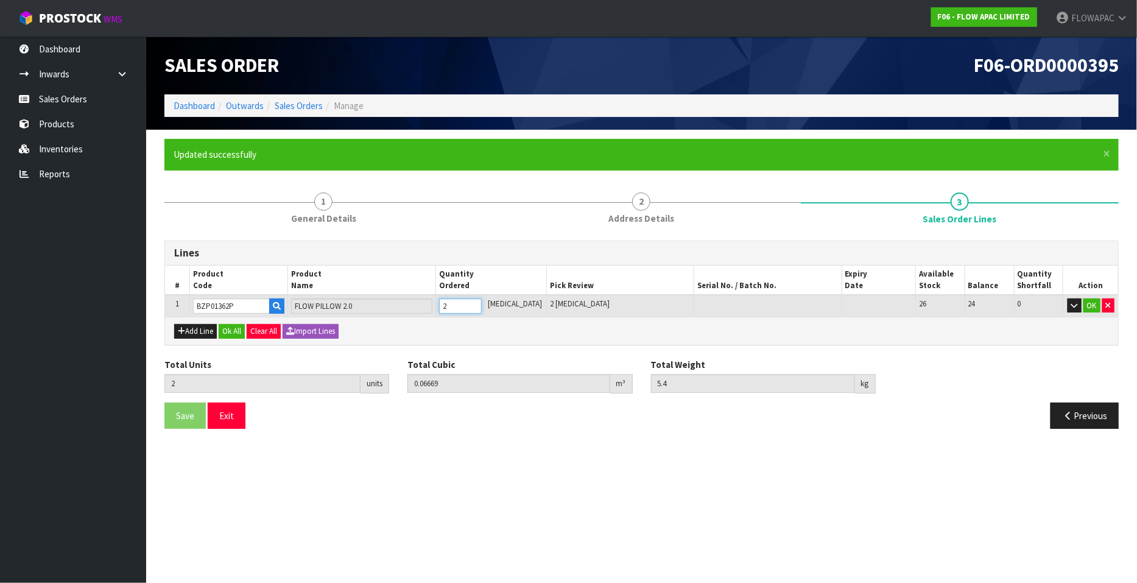
type input "3"
type input "0.100035"
type input "8.1"
type input "3"
click at [482, 301] on input "3" at bounding box center [460, 305] width 43 height 15
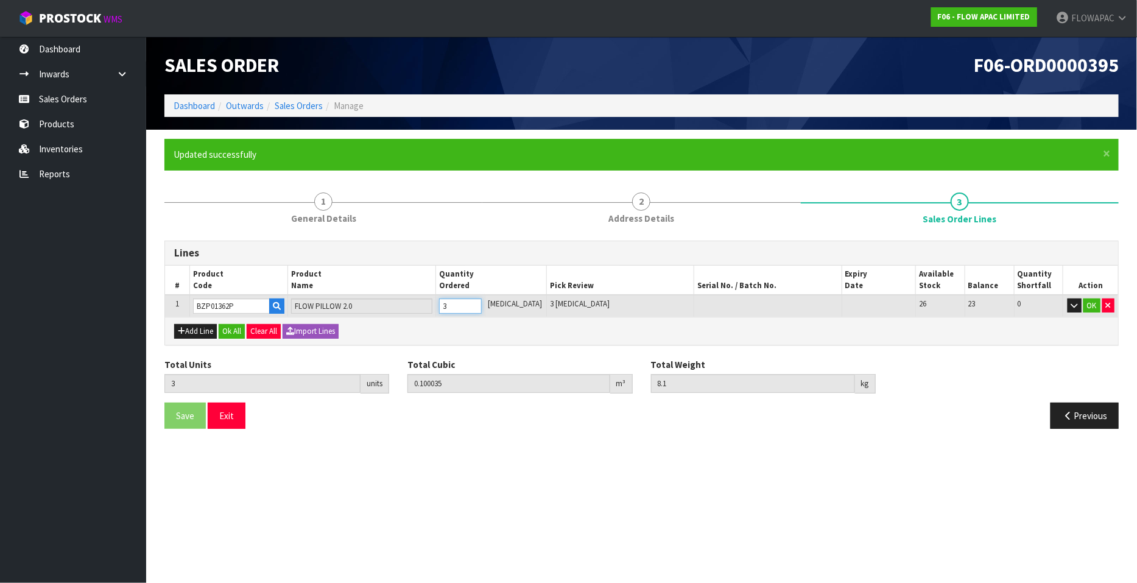
type input "4"
type input "0.159588"
type input "12.6"
type input "4"
click at [482, 301] on input "4" at bounding box center [460, 305] width 43 height 15
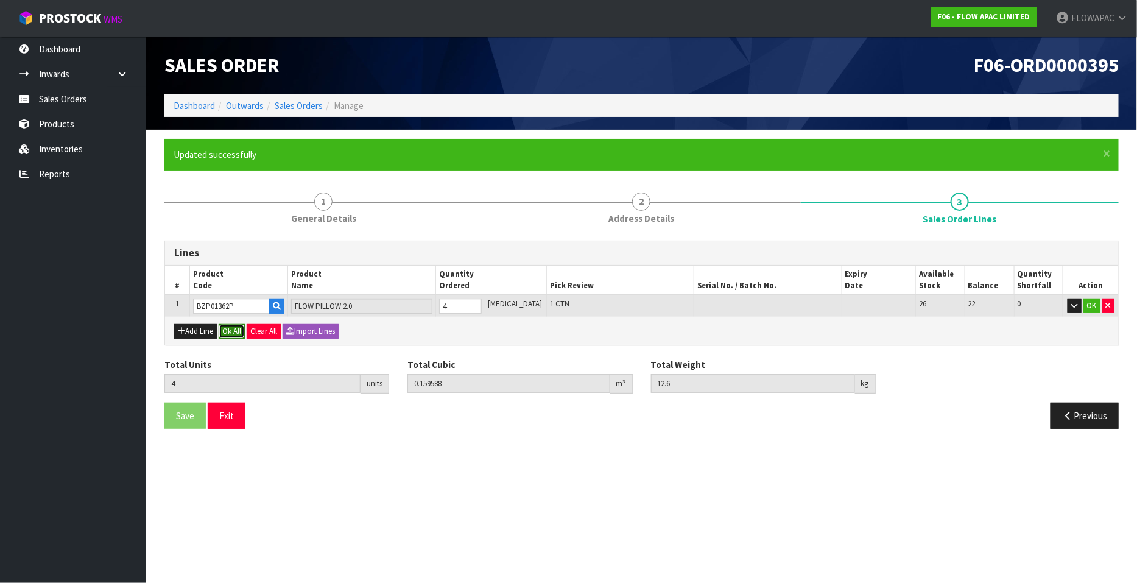
click at [238, 328] on button "Ok All" at bounding box center [232, 331] width 26 height 15
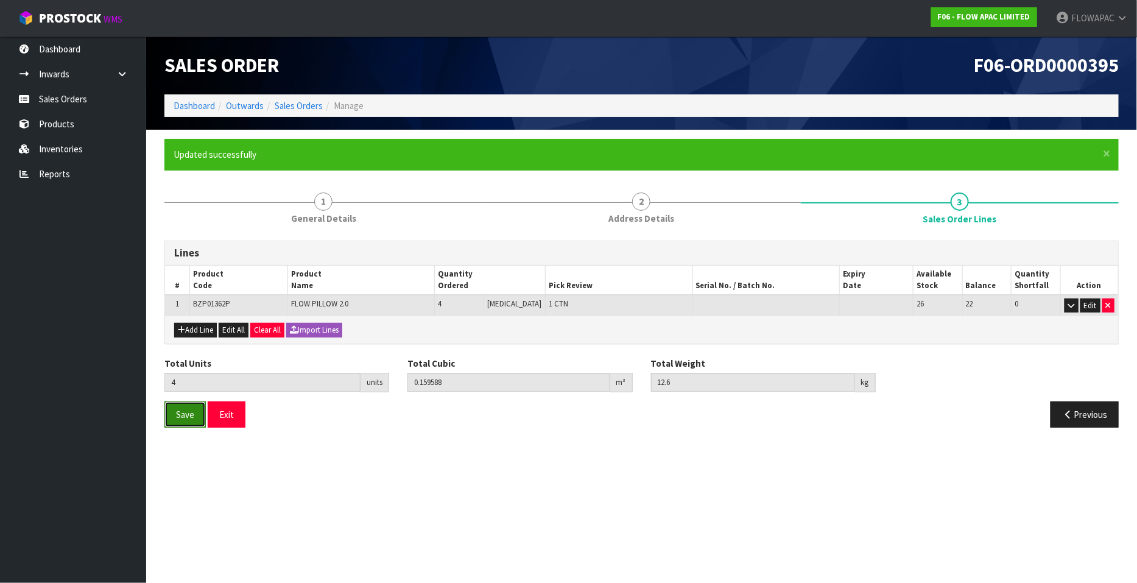
click at [188, 416] on span "Save" at bounding box center [185, 415] width 18 height 12
click at [229, 415] on button "Exit" at bounding box center [227, 414] width 38 height 26
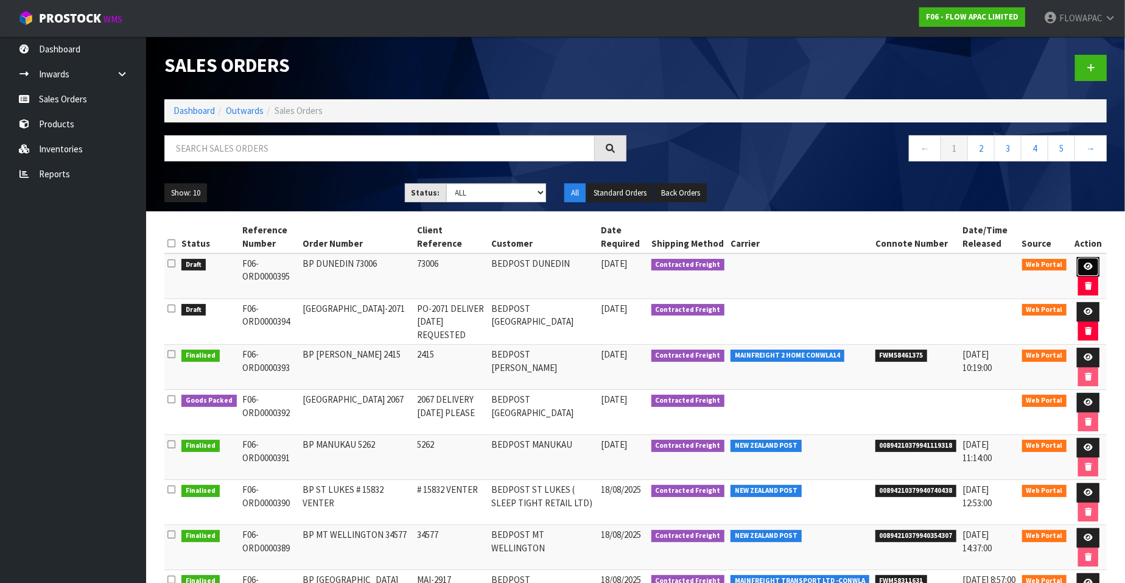
click at [1086, 267] on icon at bounding box center [1088, 266] width 9 height 8
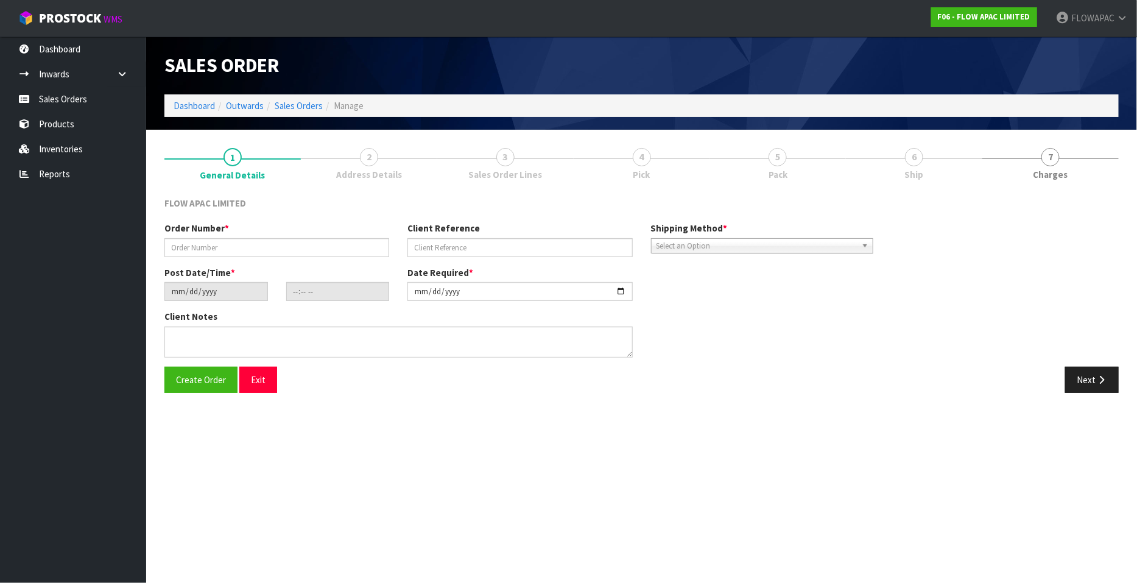
type input "BP DUNEDIN 73006"
type input "73006"
type input "[DATE]"
type input "14:27:00.000"
type input "[DATE]"
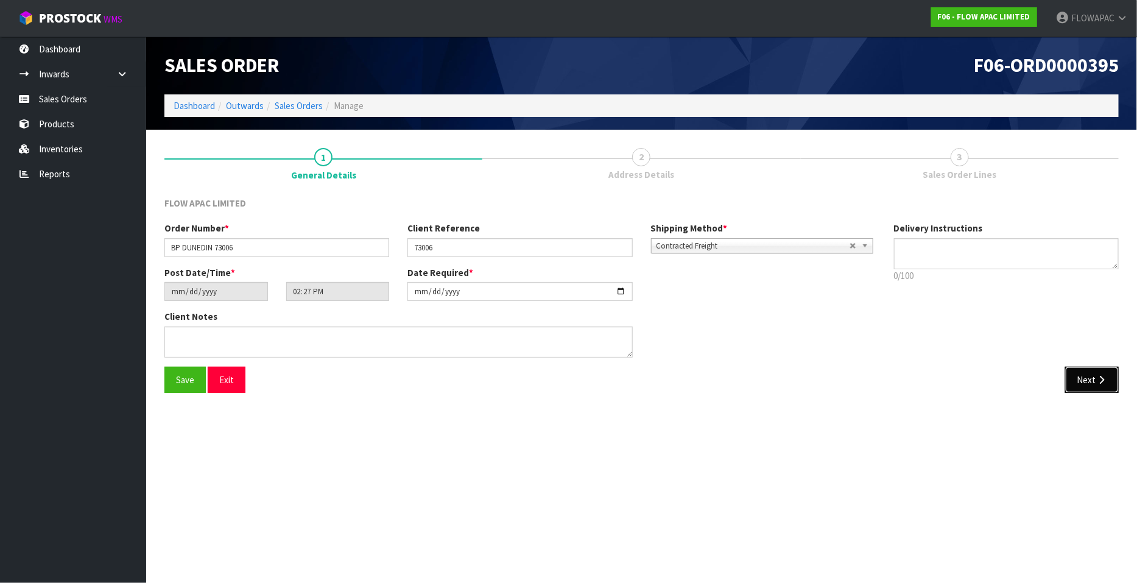
click at [1091, 373] on button "Next" at bounding box center [1092, 380] width 54 height 26
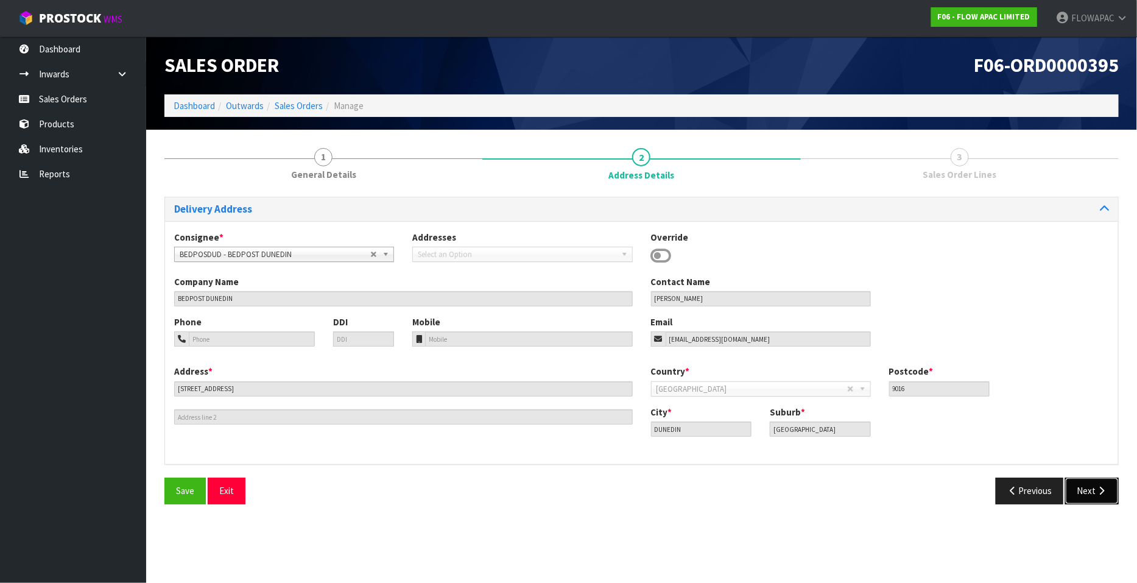
click at [1095, 494] on icon "button" at bounding box center [1101, 490] width 12 height 9
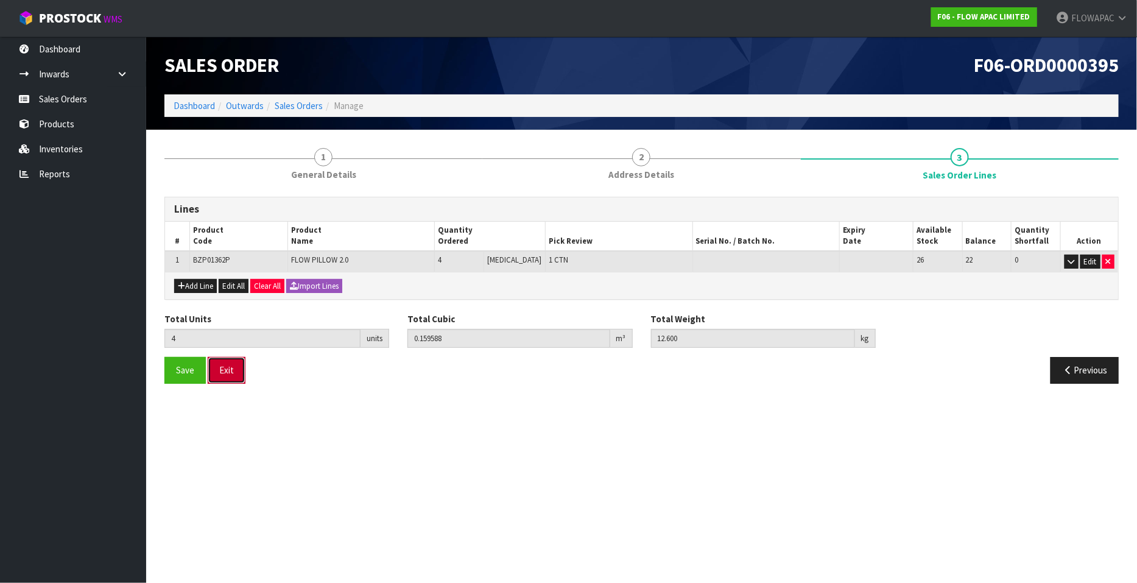
click at [231, 358] on button "Exit" at bounding box center [227, 370] width 38 height 26
